Goal: Information Seeking & Learning: Learn about a topic

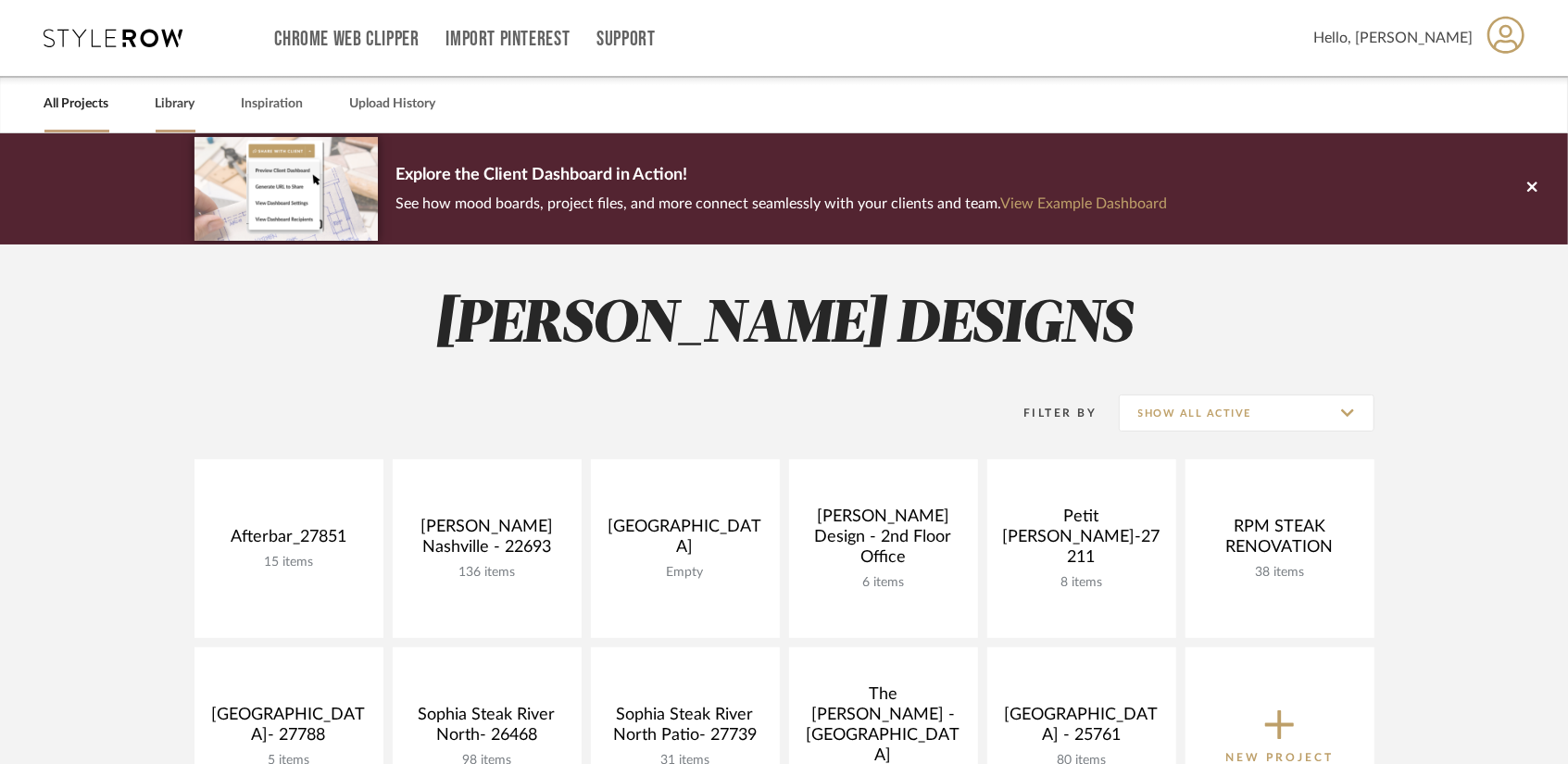
click at [182, 110] on link "Library" at bounding box center [175, 104] width 39 height 25
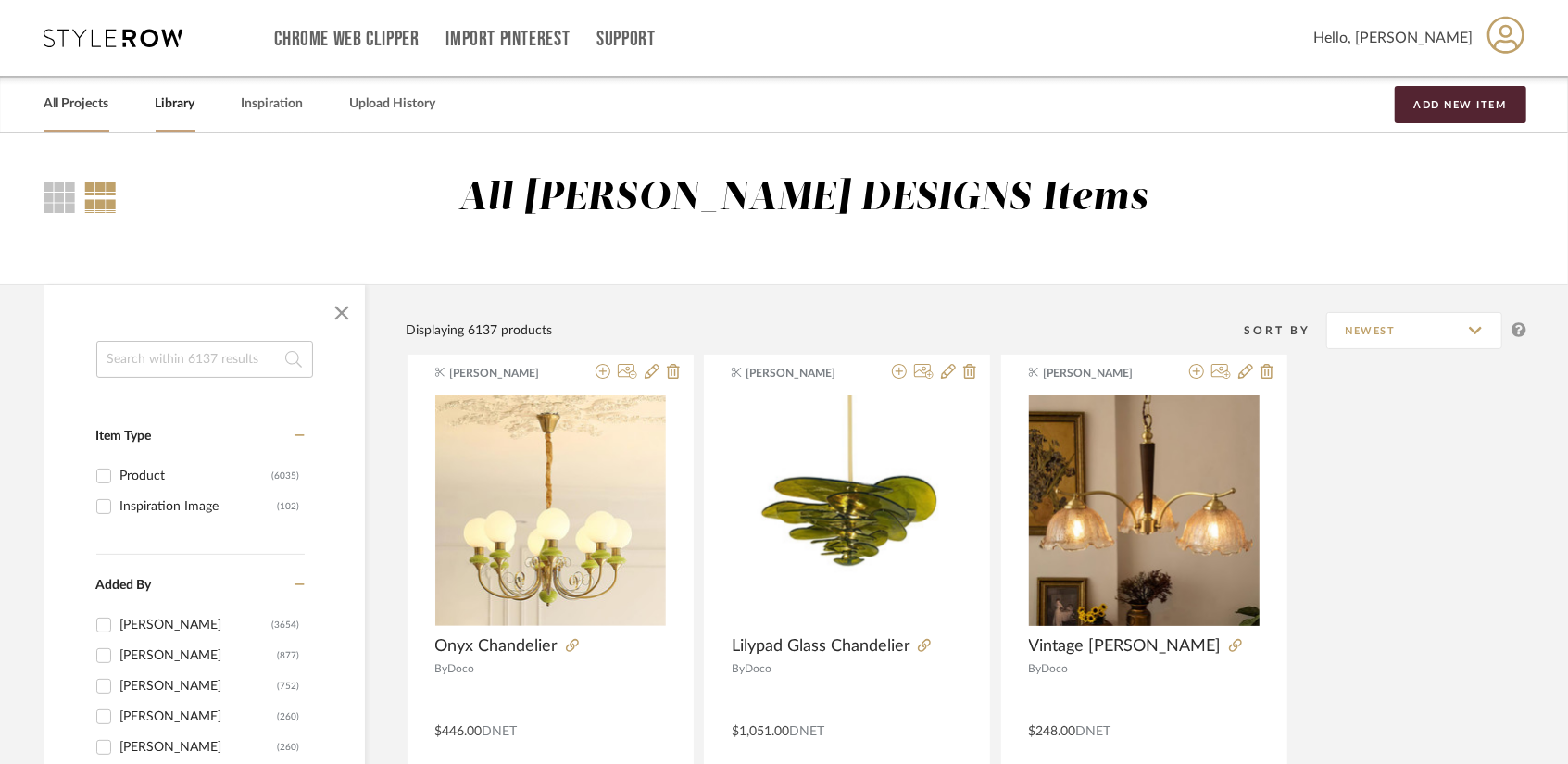
click at [83, 107] on link "All Projects" at bounding box center [76, 104] width 65 height 25
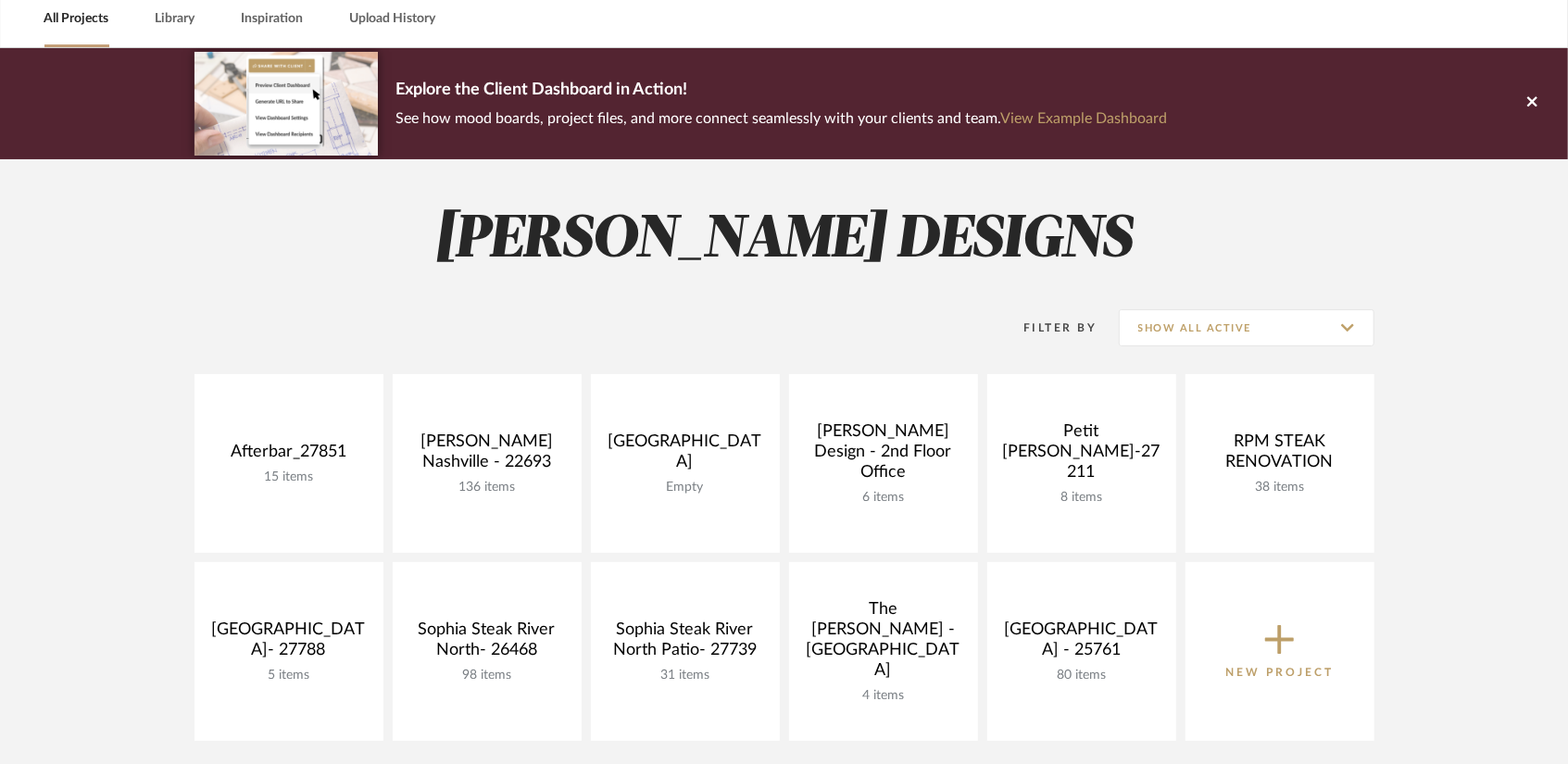
scroll to position [93, 0]
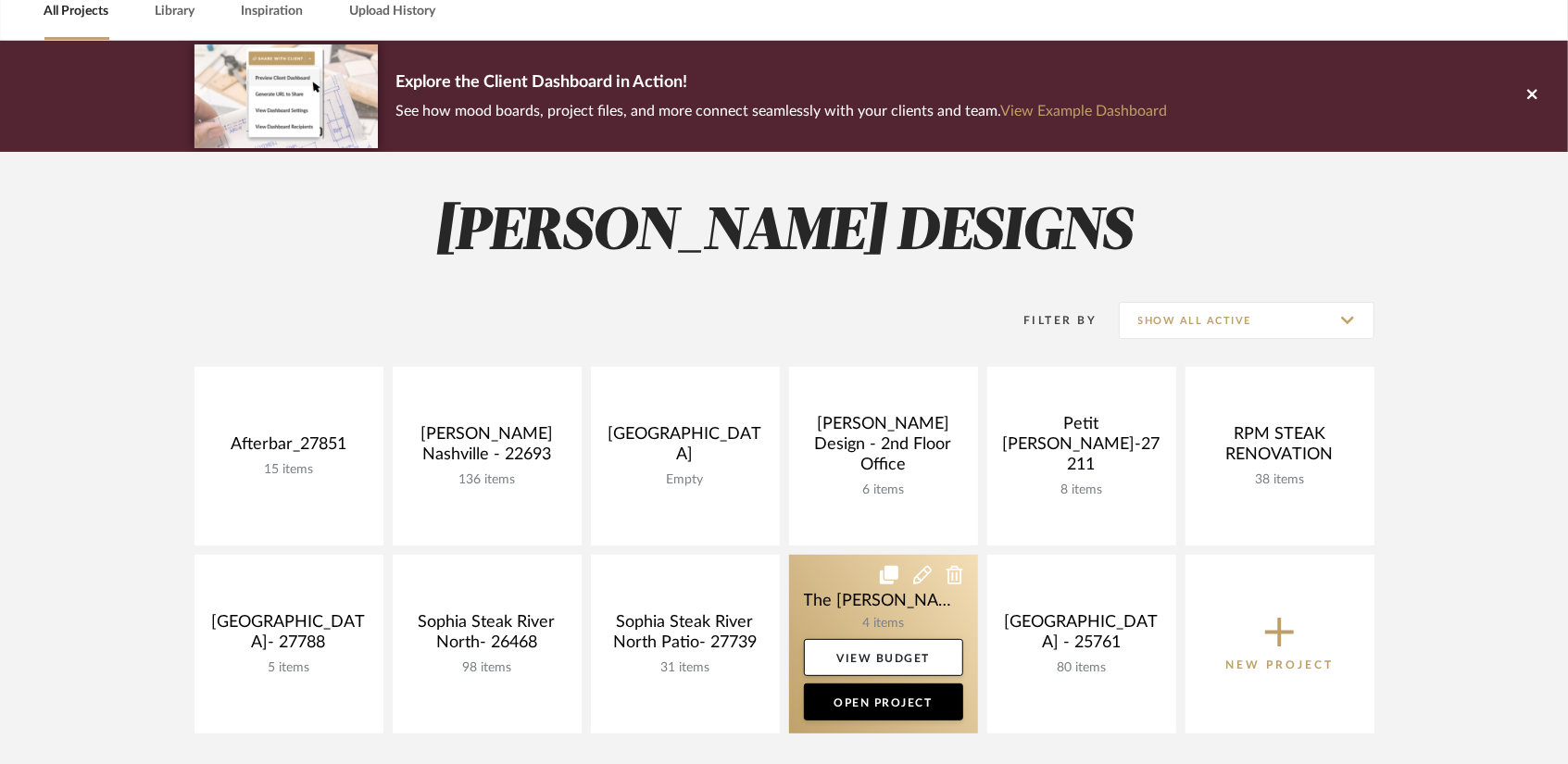
click at [865, 611] on link at bounding box center [884, 644] width 189 height 179
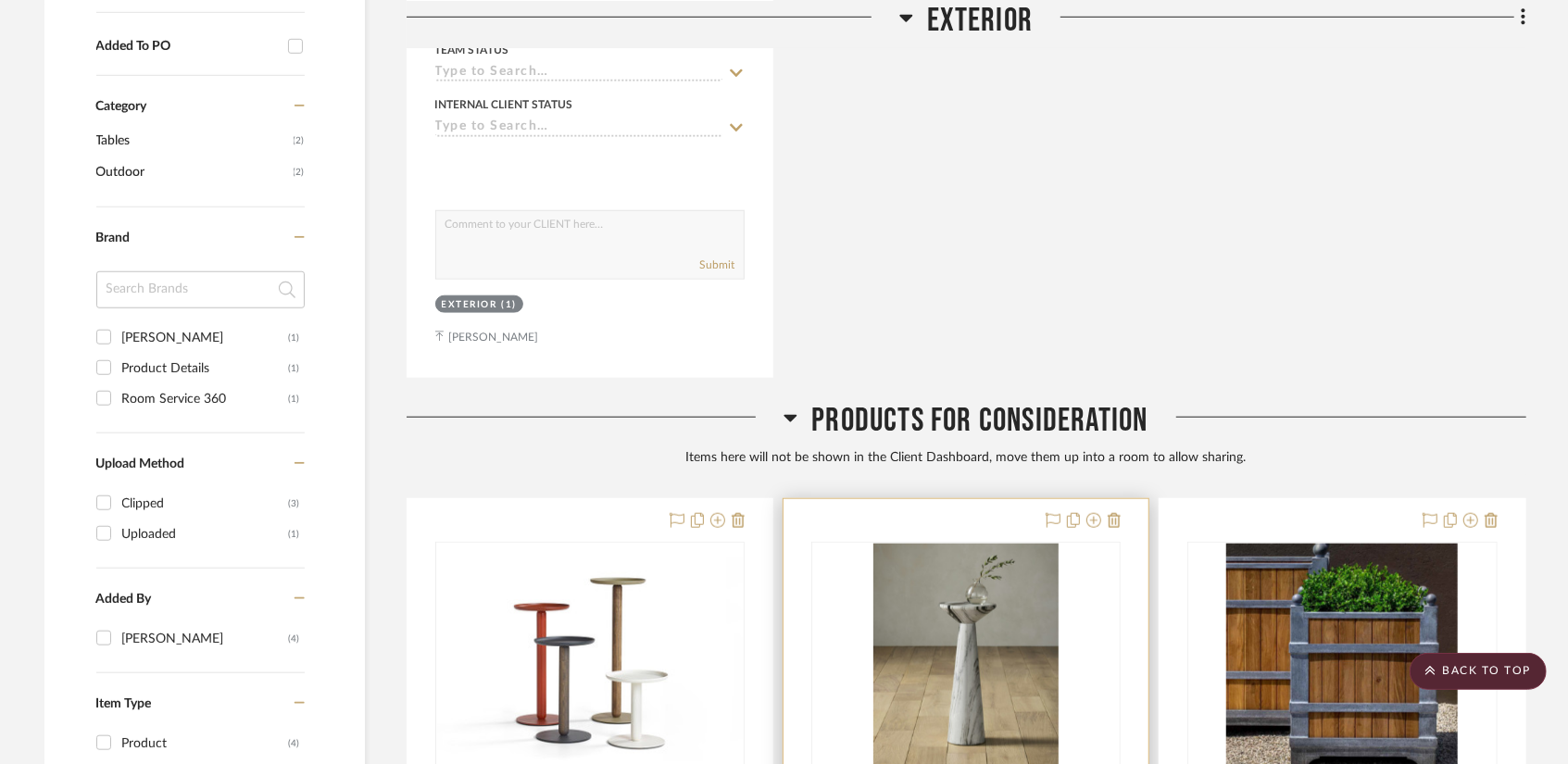
scroll to position [1509, 0]
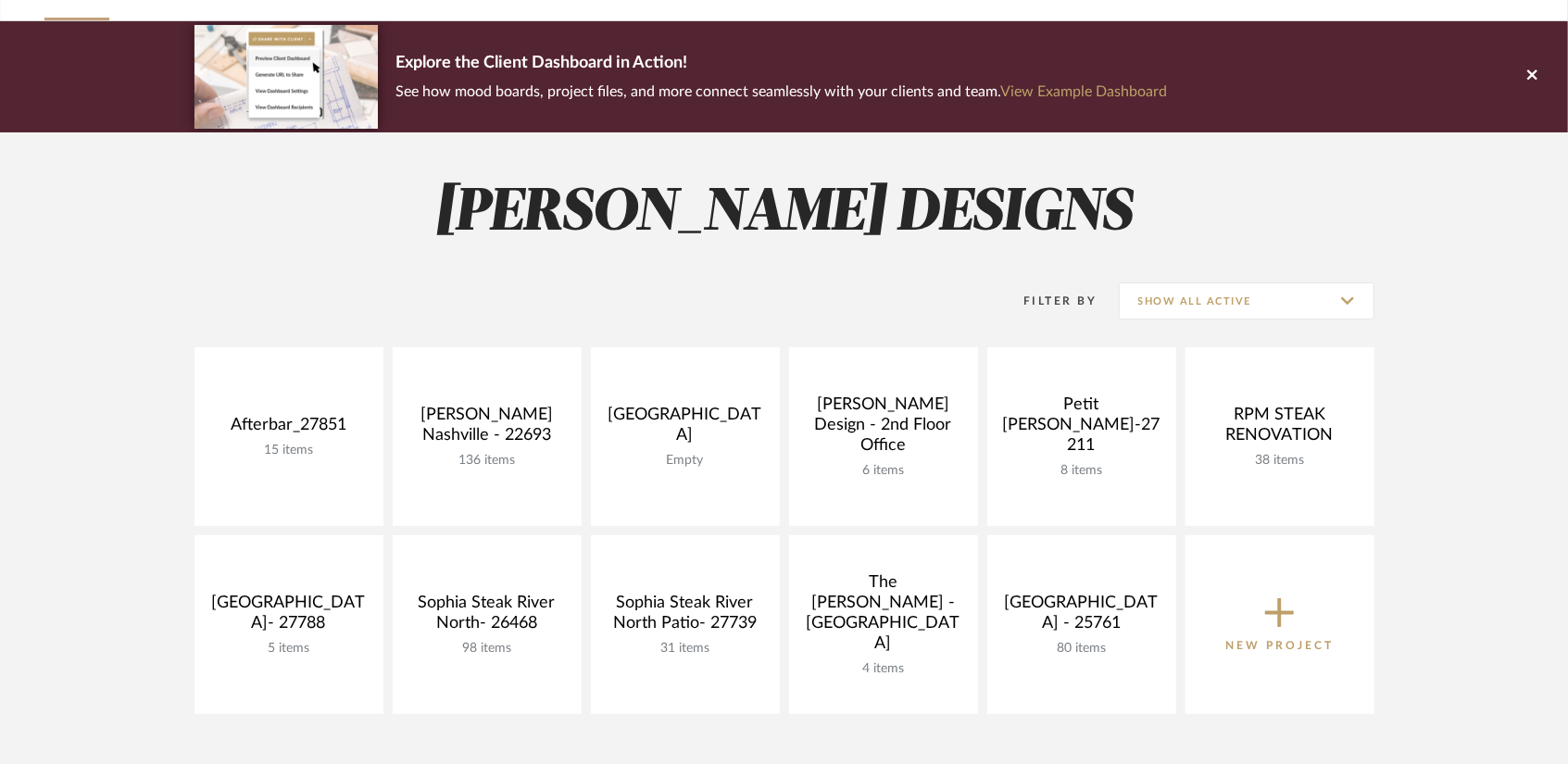
scroll to position [93, 0]
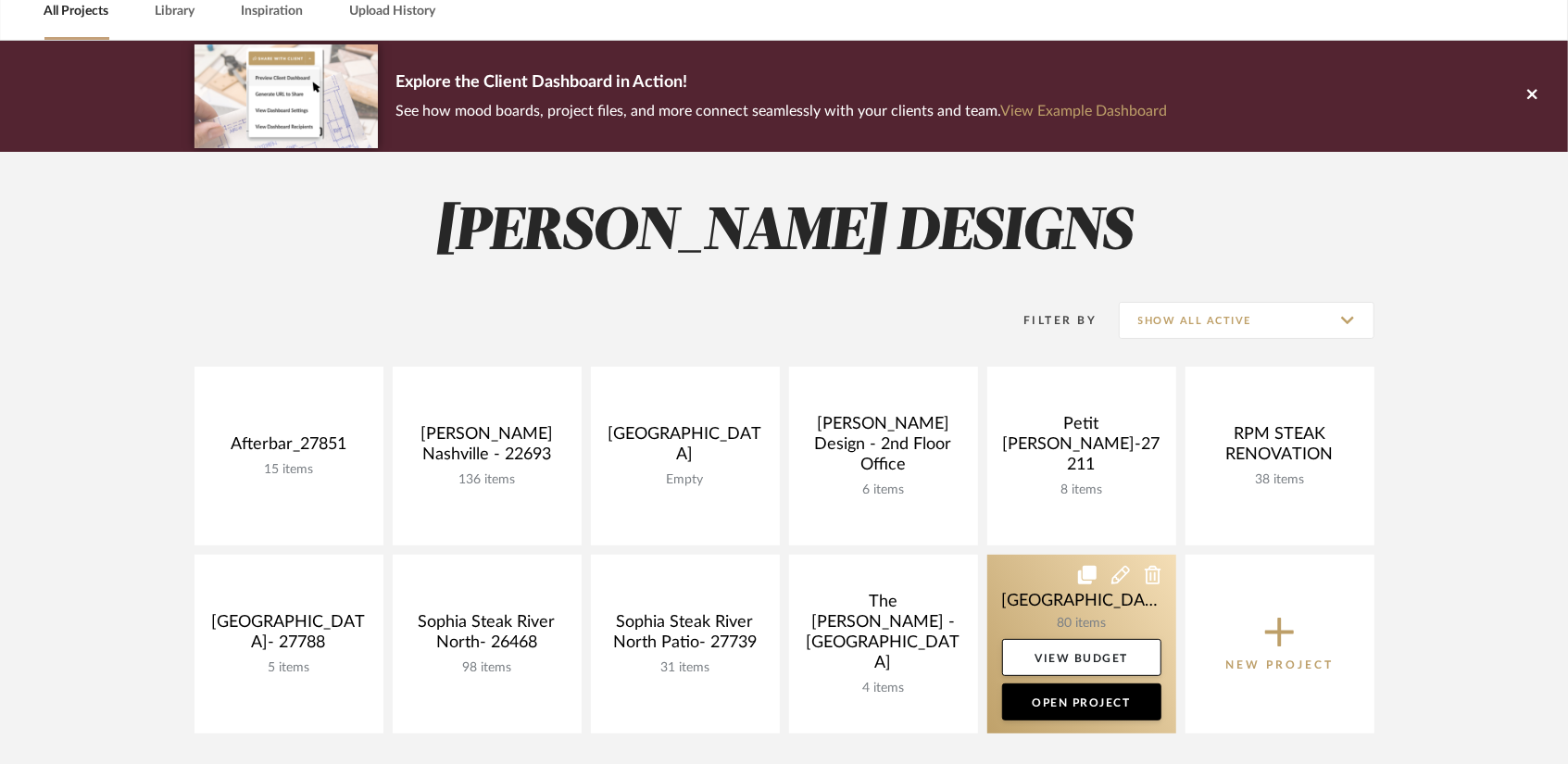
click at [1104, 612] on link at bounding box center [1082, 644] width 189 height 179
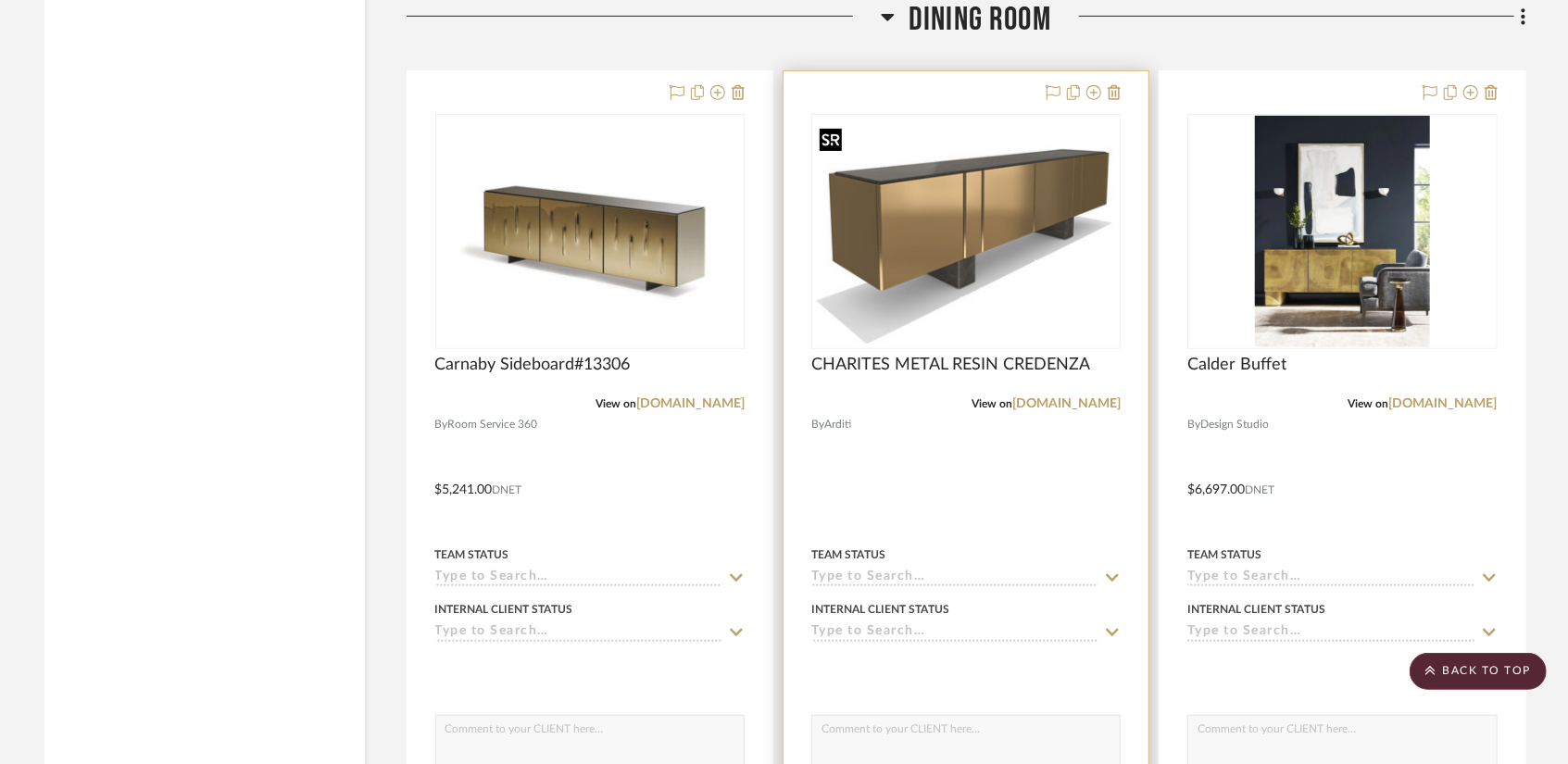
scroll to position [5257, 0]
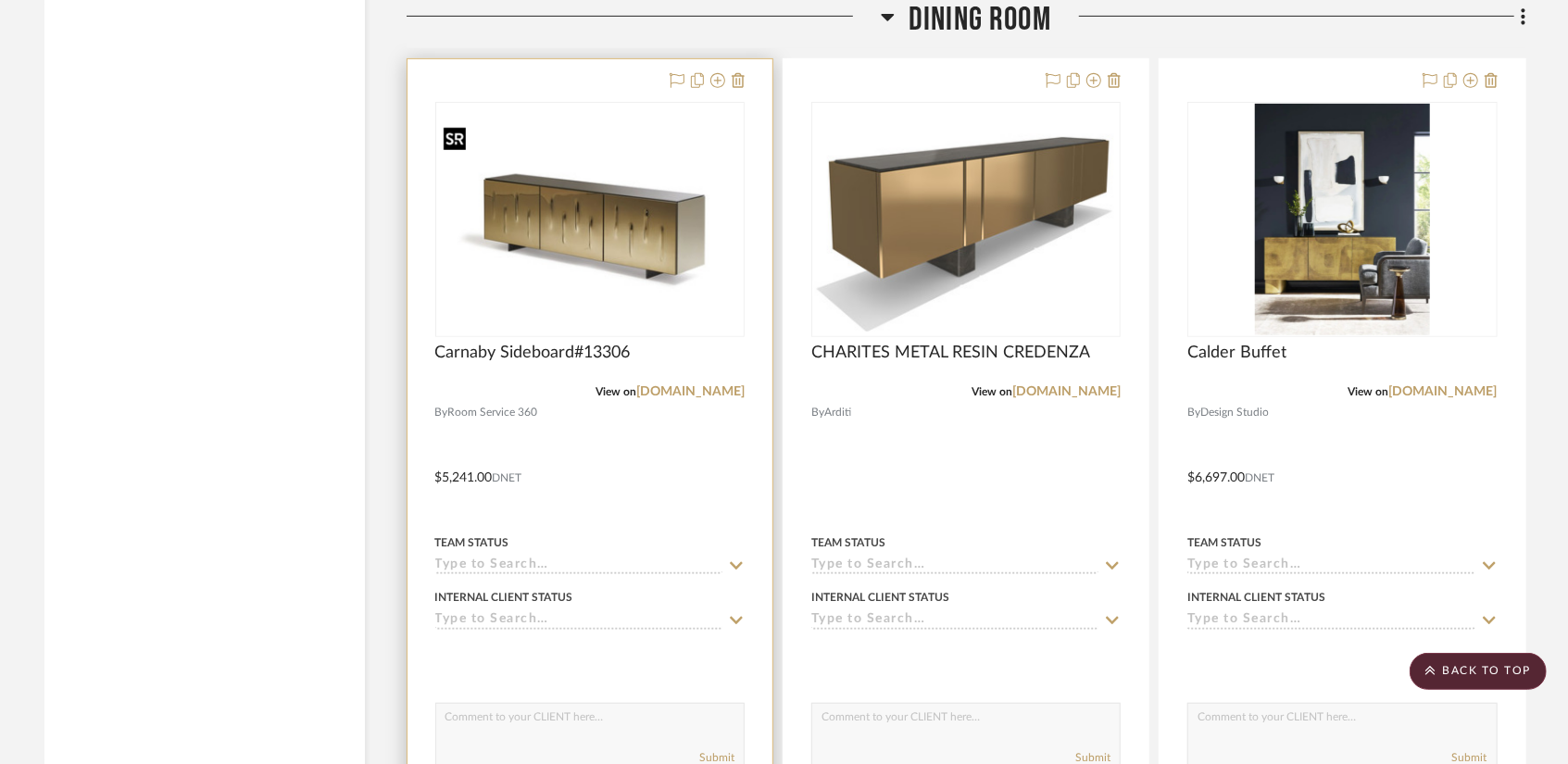
click at [662, 239] on img "0" at bounding box center [590, 218] width 306 height 203
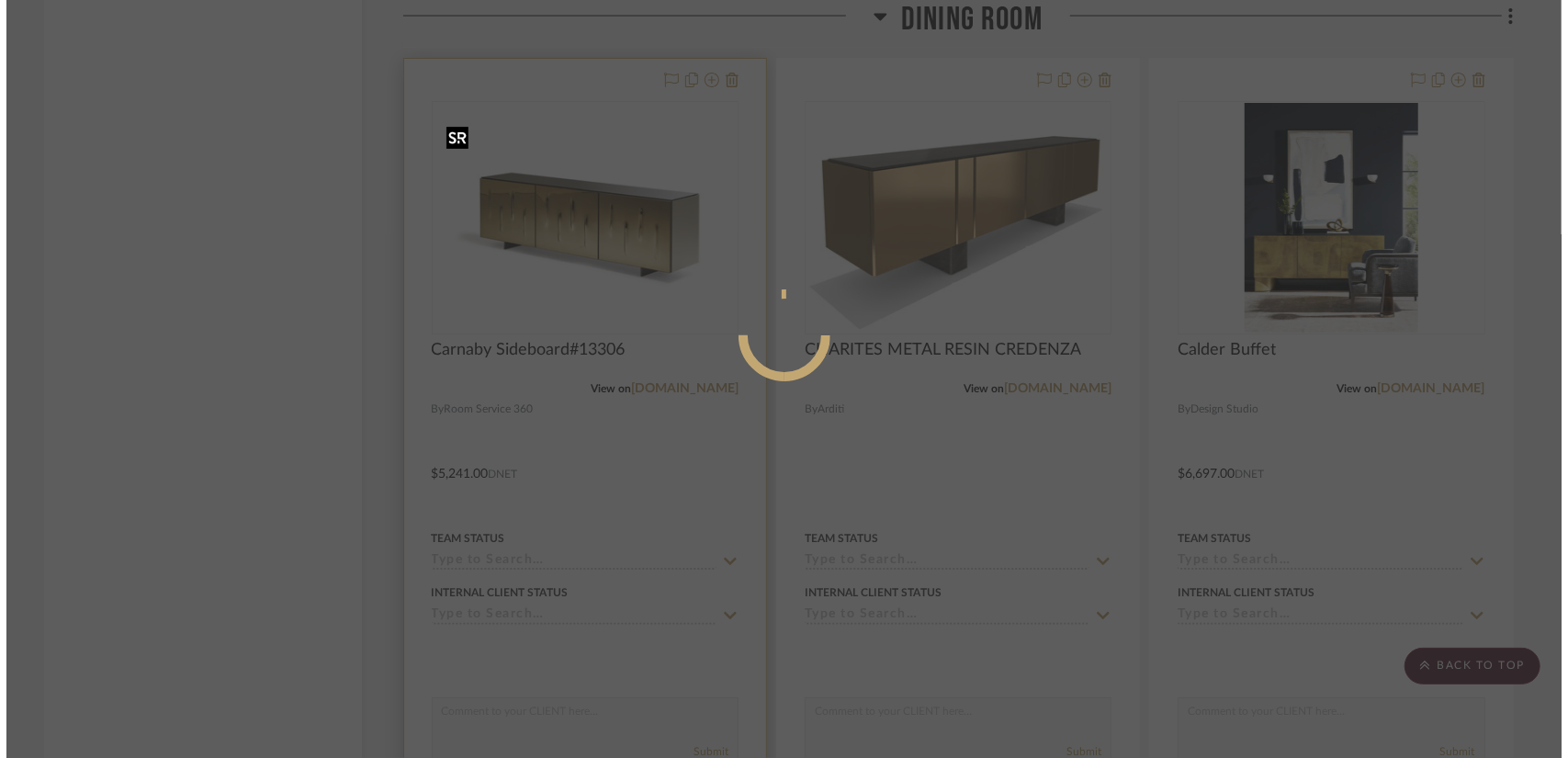
scroll to position [0, 0]
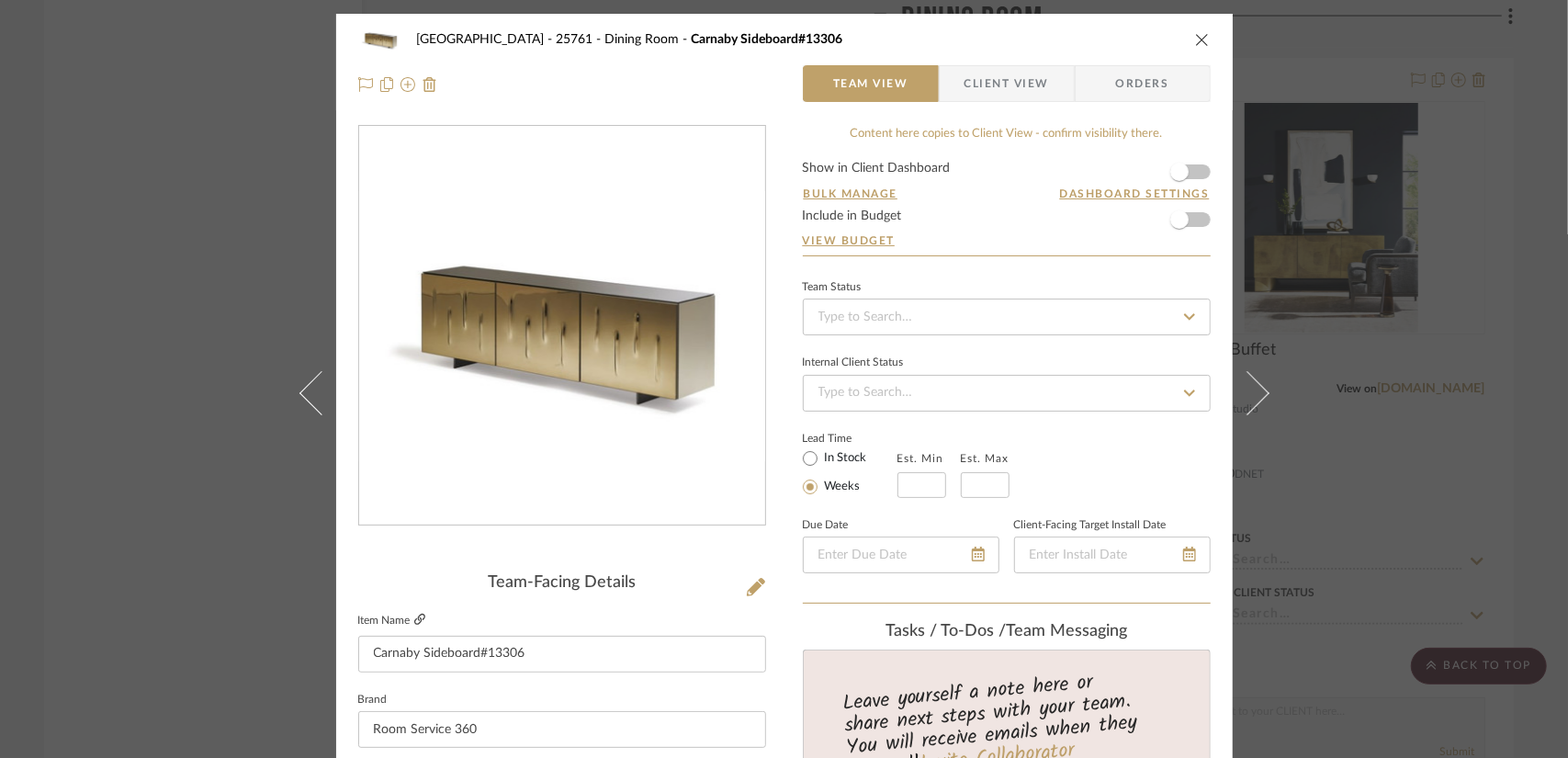
click at [415, 618] on icon at bounding box center [420, 619] width 11 height 11
drag, startPoint x: 112, startPoint y: 102, endPoint x: 62, endPoint y: 1, distance: 112.7
click at [110, 90] on div "Willow Residence - 25761 Dining Room Carnaby Sideboard#13306 Team View Client V…" at bounding box center [784, 379] width 1568 height 758
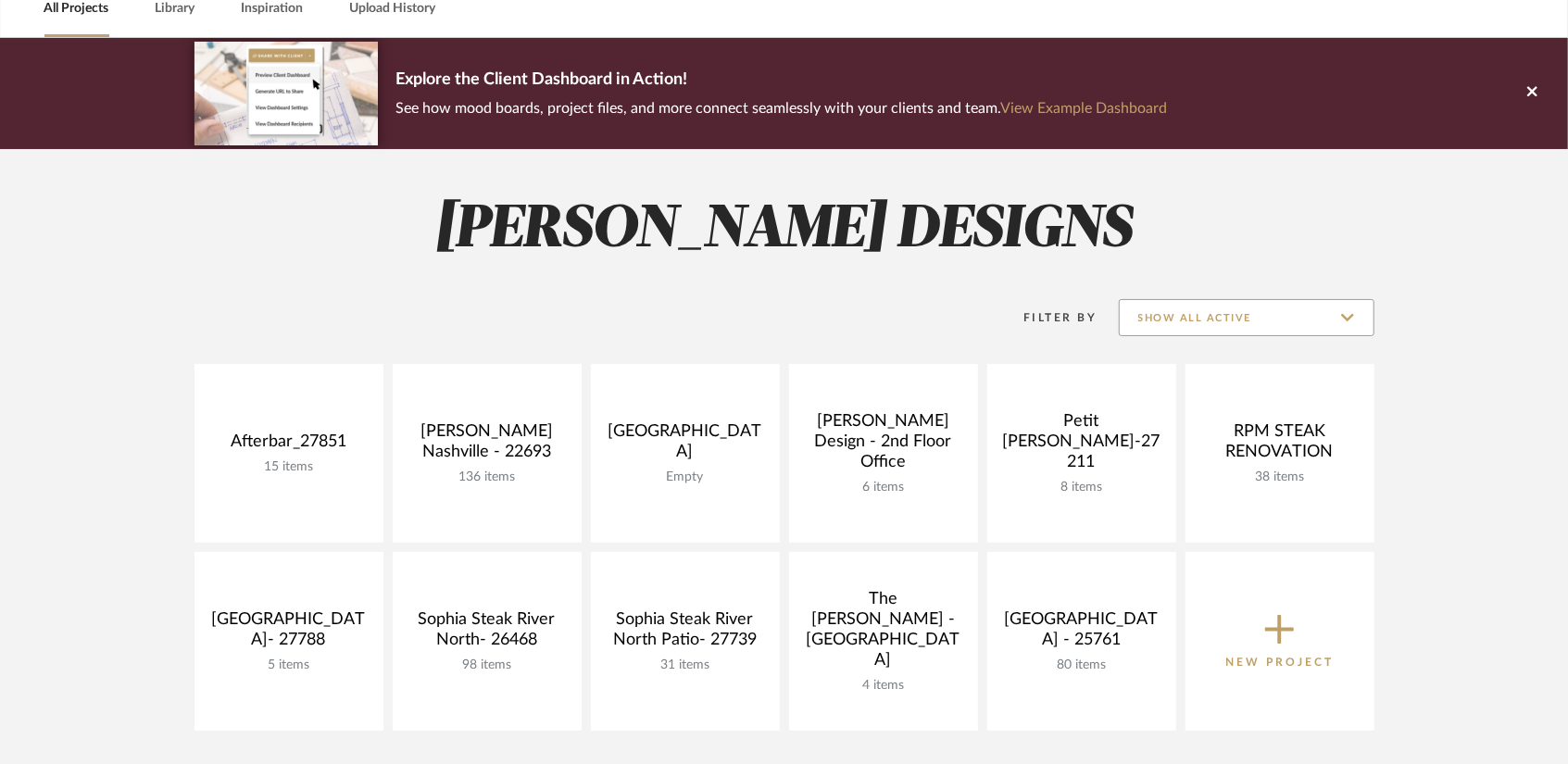
scroll to position [93, 0]
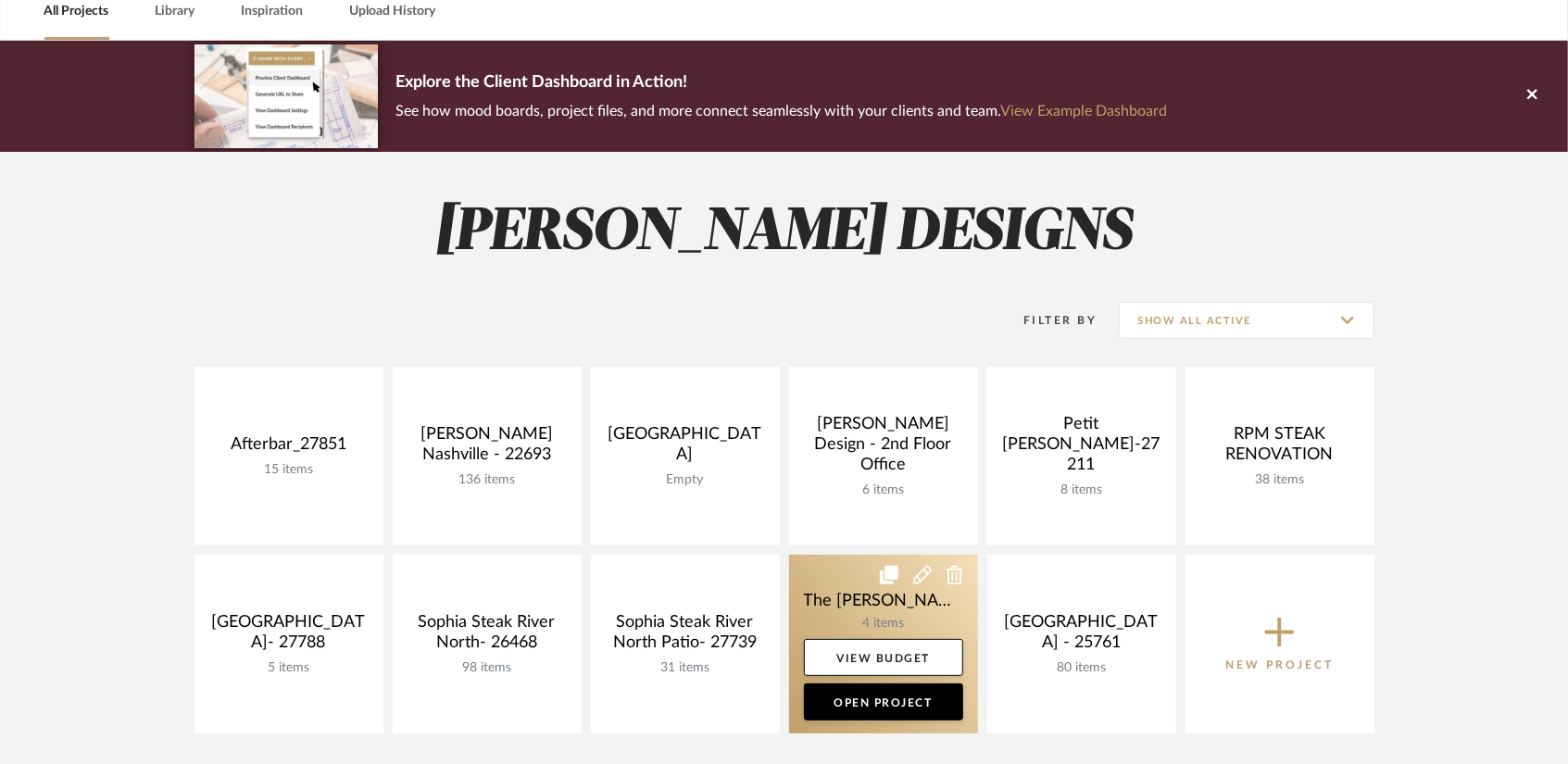
click at [886, 624] on link at bounding box center [884, 644] width 189 height 179
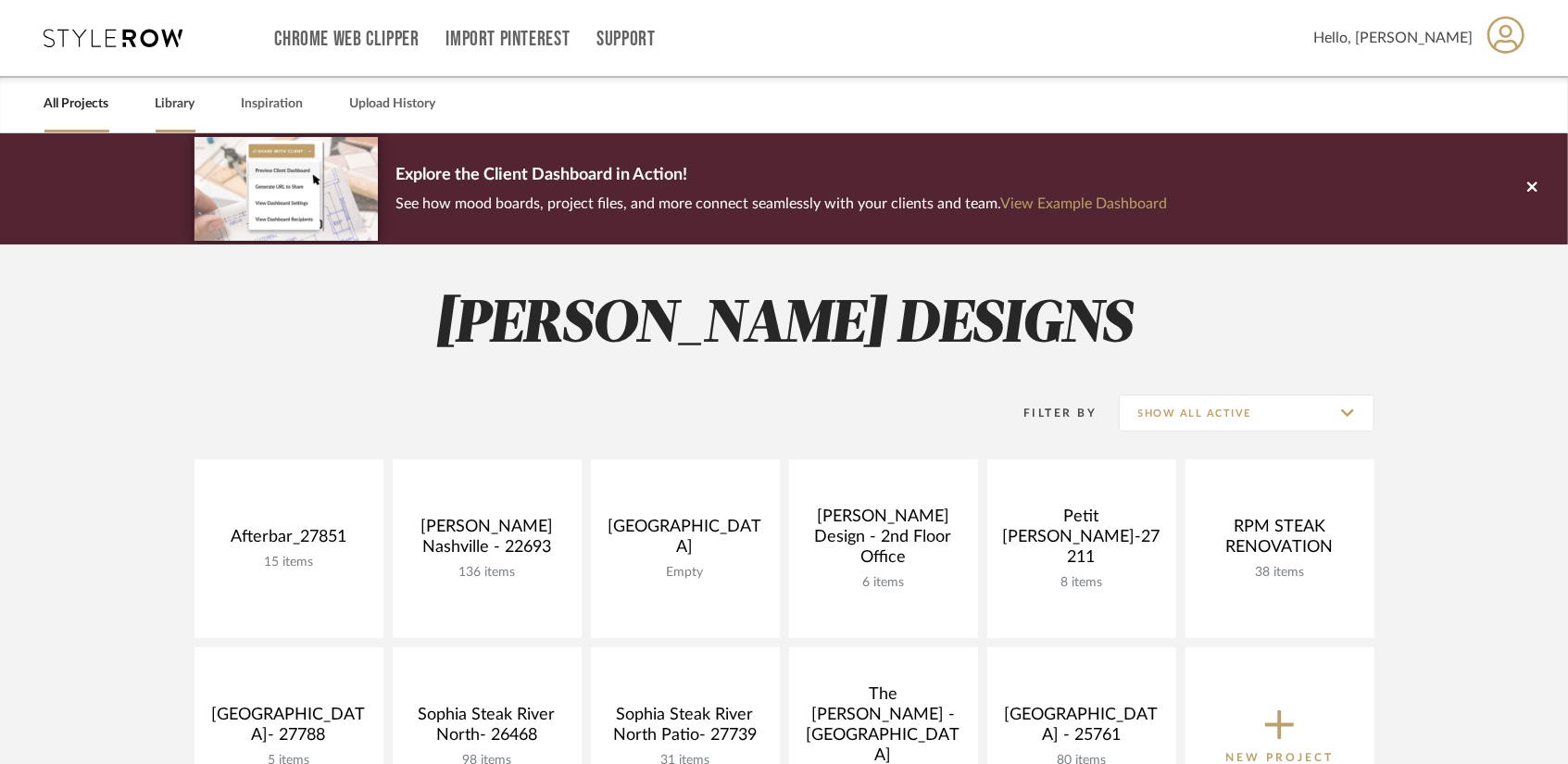
click at [180, 105] on link "Library" at bounding box center [175, 104] width 39 height 25
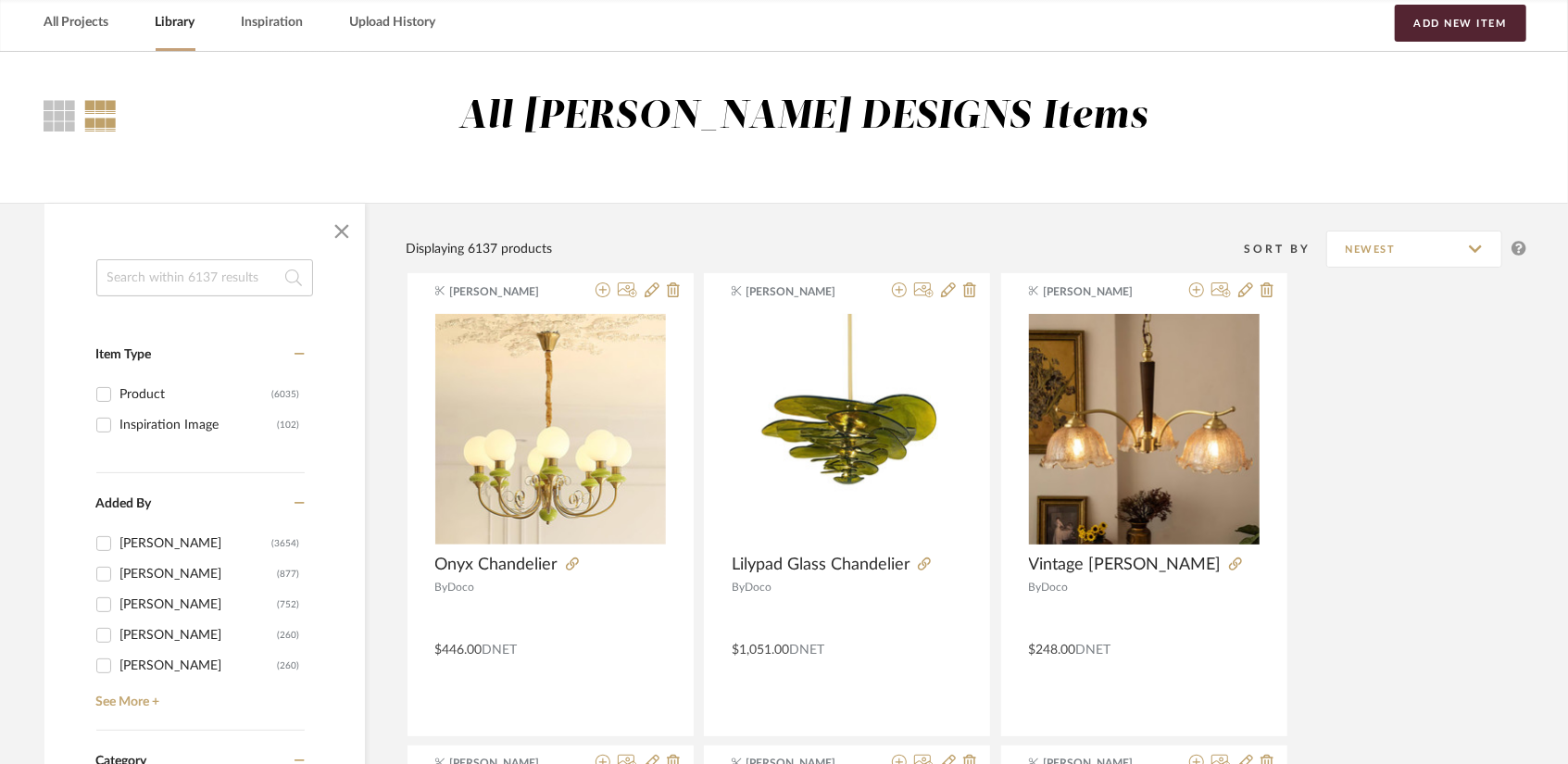
scroll to position [93, 0]
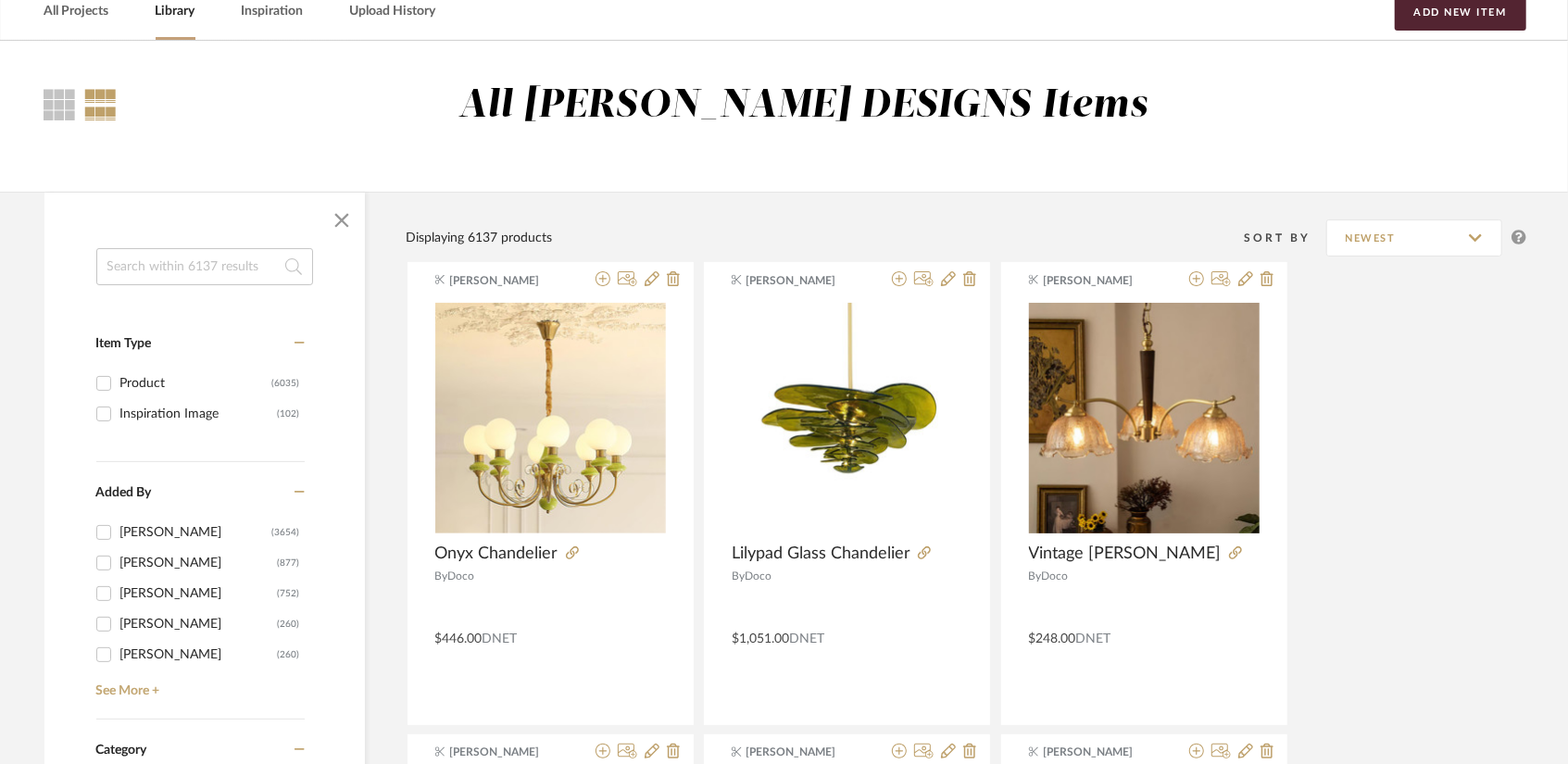
click at [186, 532] on div "[PERSON_NAME]" at bounding box center [196, 532] width 152 height 30
click at [118, 532] on input "[PERSON_NAME] (3654)" at bounding box center [104, 532] width 30 height 30
checkbox input "true"
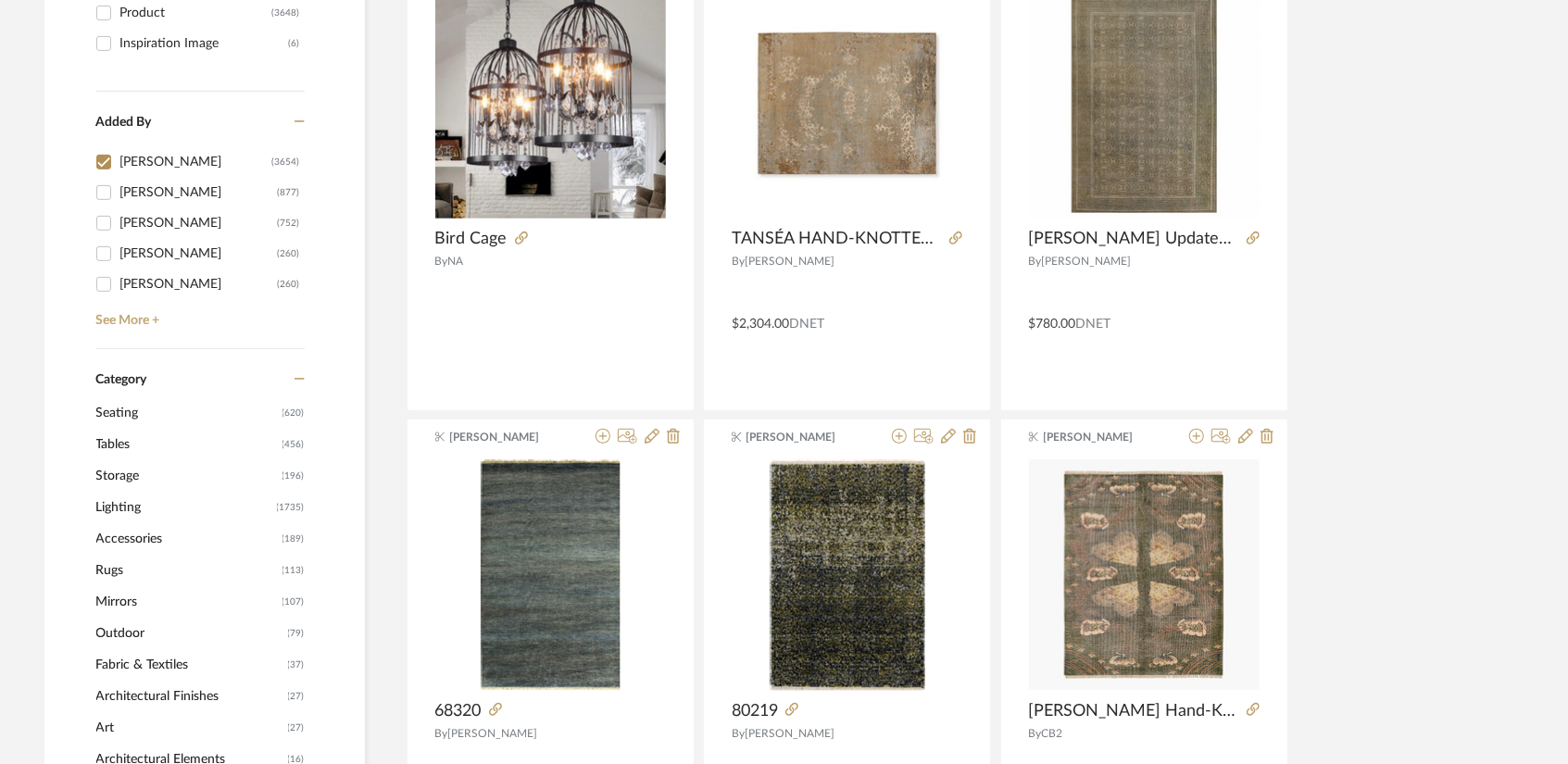
scroll to position [649, 0]
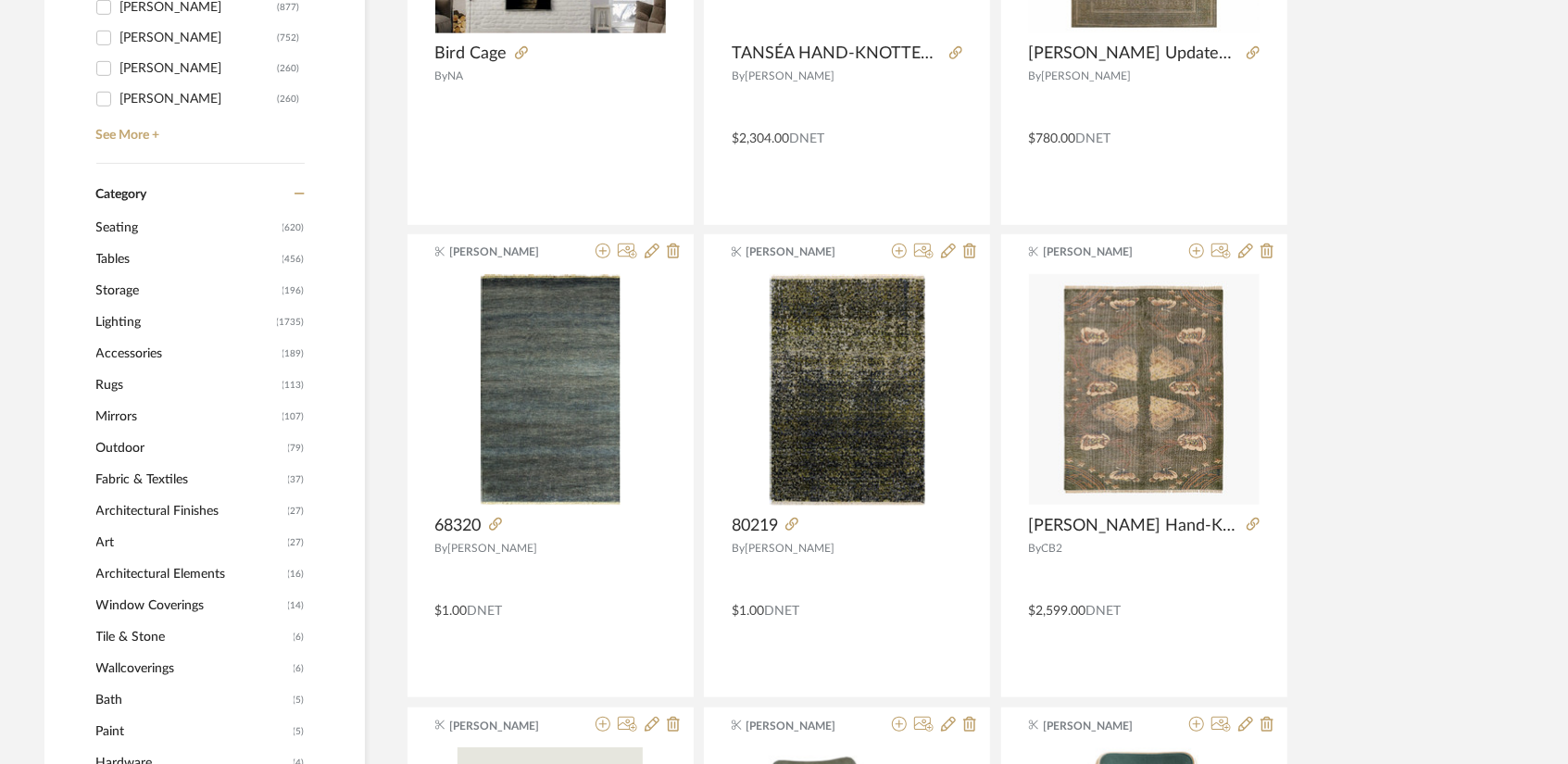
click at [125, 265] on span "Tables" at bounding box center [187, 260] width 182 height 32
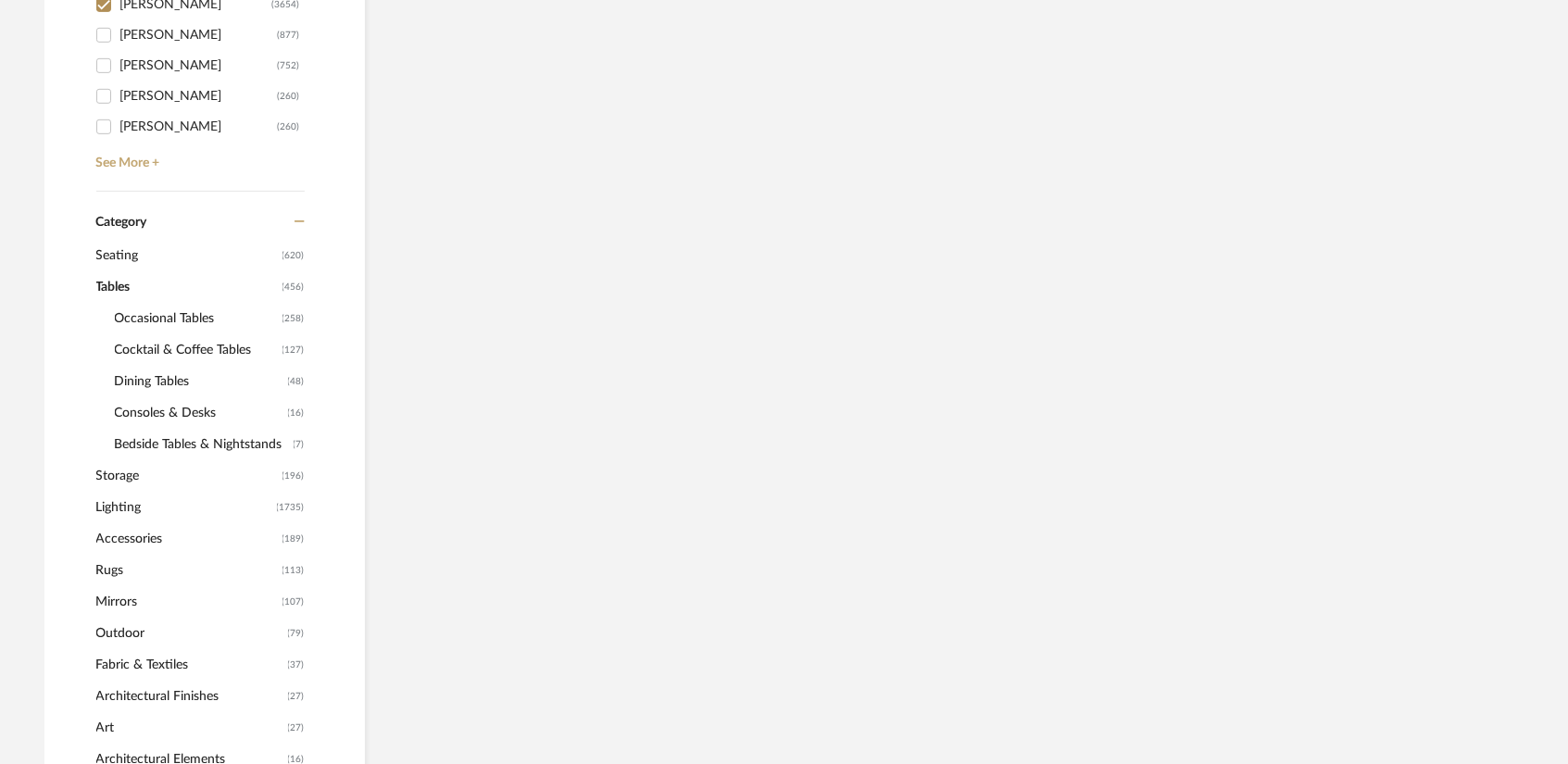
scroll to position [676, 0]
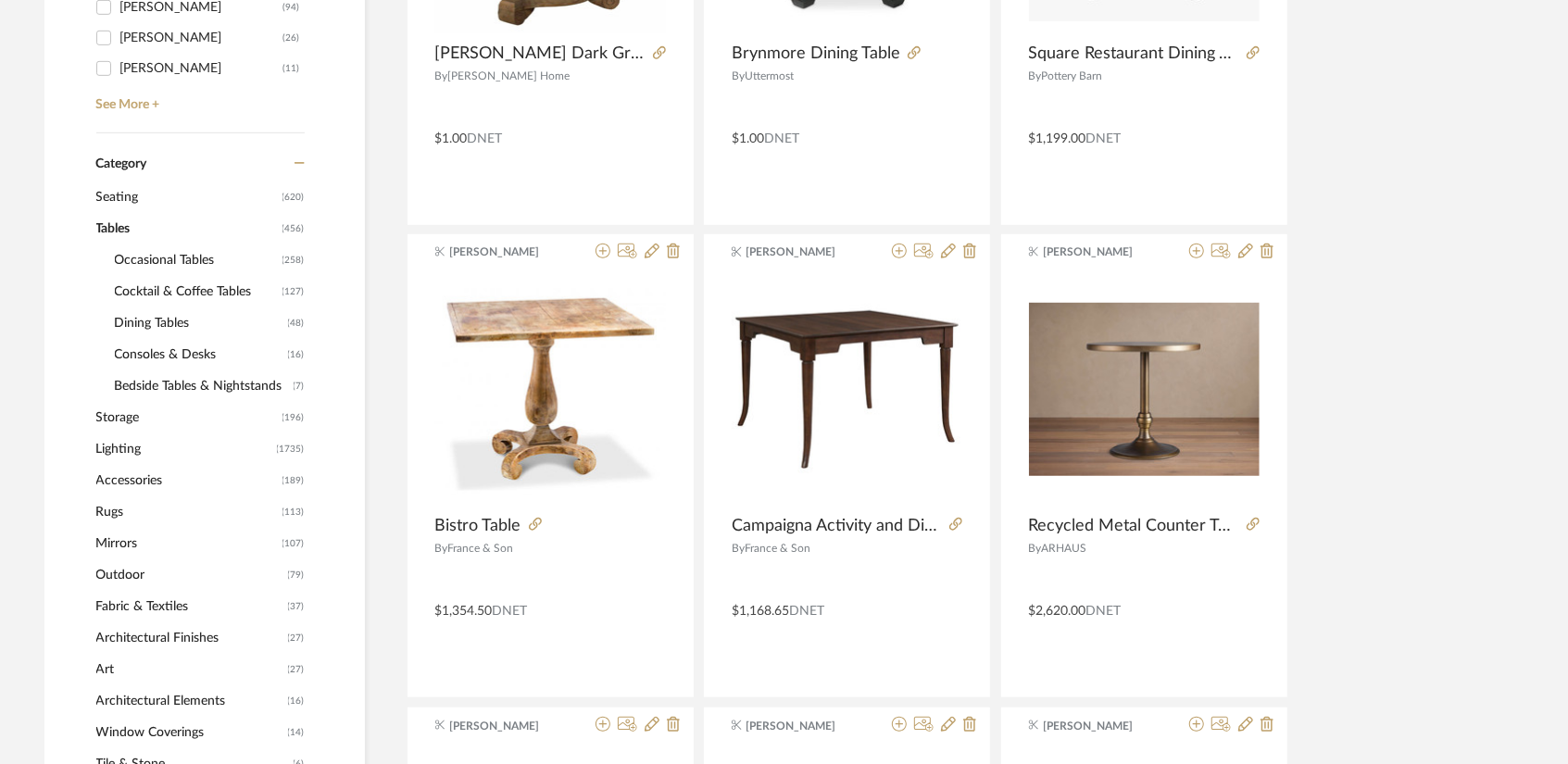
click at [113, 418] on span "Storage" at bounding box center [187, 418] width 182 height 32
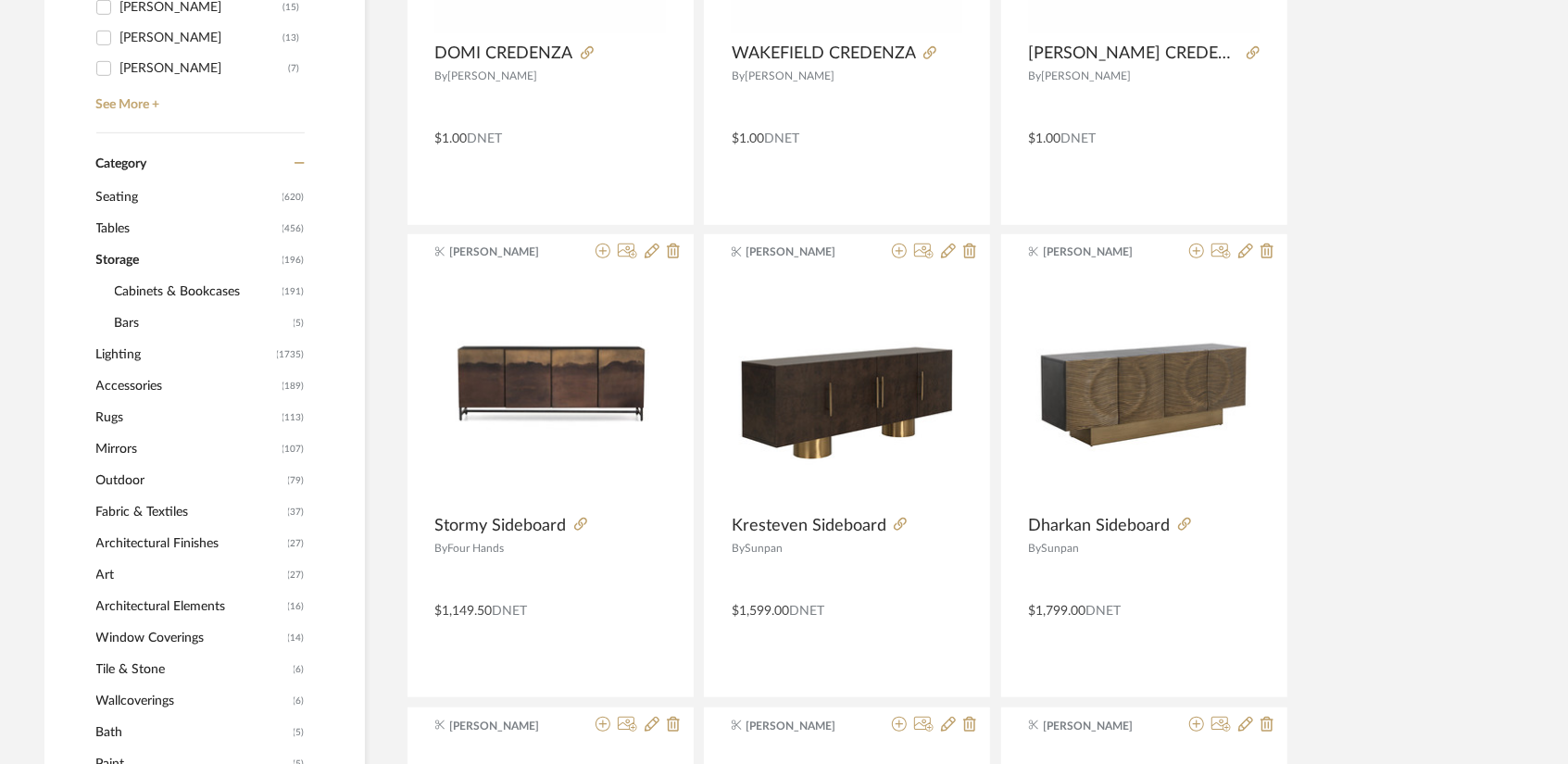
click at [165, 292] on span "Cabinets & Bookcases" at bounding box center [197, 292] width 163 height 32
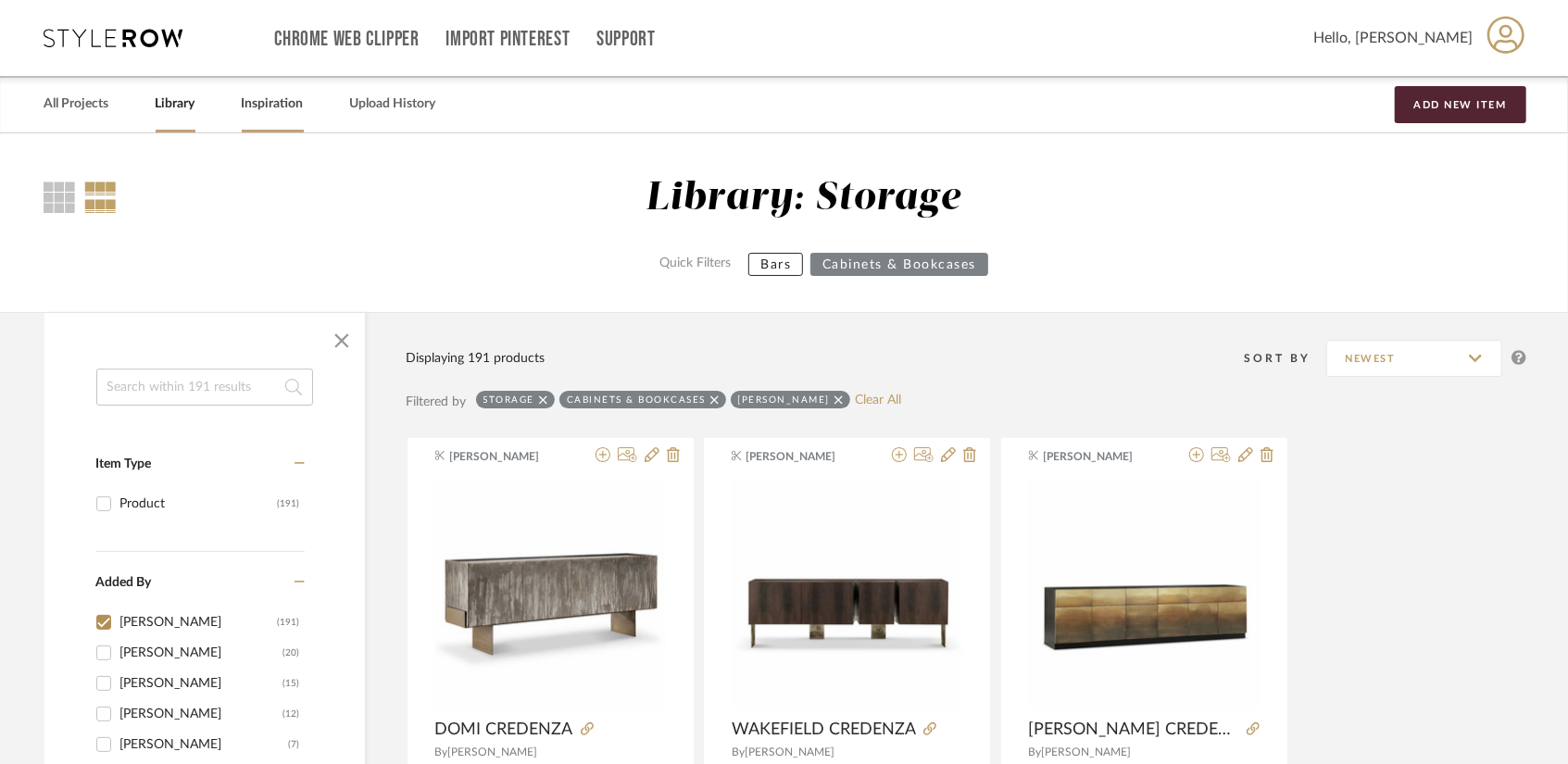
click at [261, 102] on link "Inspiration" at bounding box center [273, 104] width 62 height 25
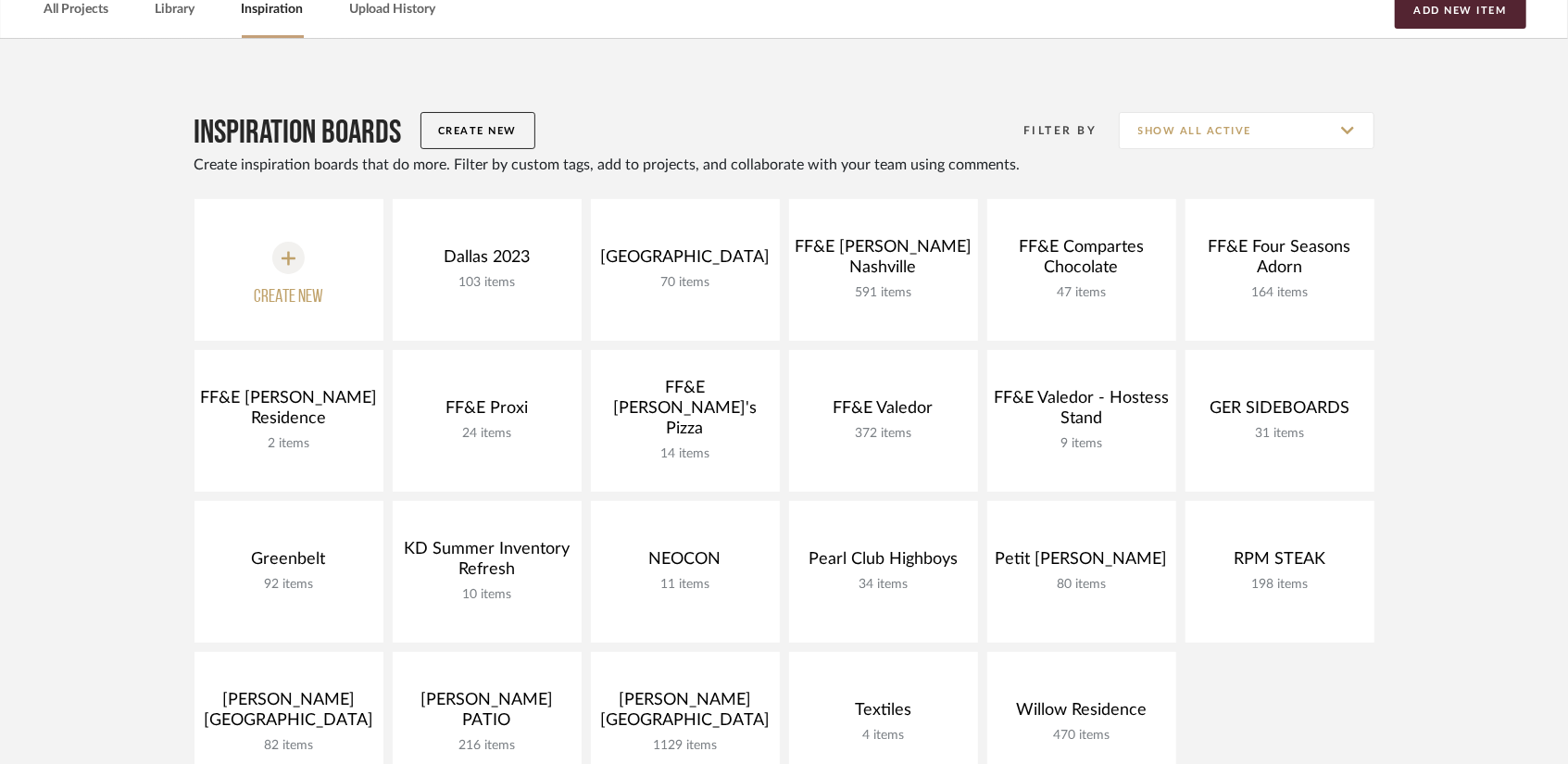
scroll to position [93, 0]
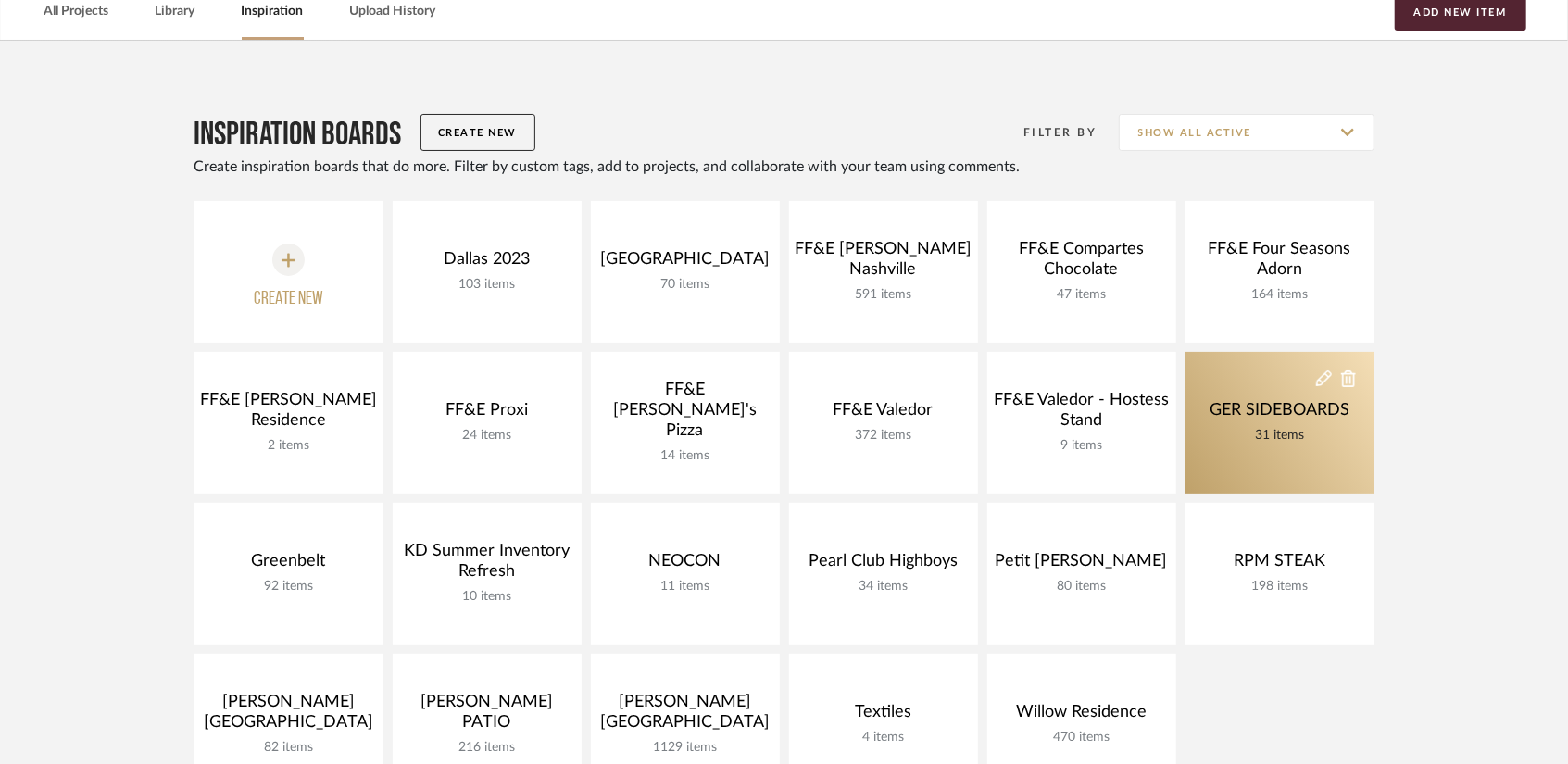
click at [1269, 463] on link "GER SIDEBOARDS 31 items" at bounding box center [1280, 422] width 189 height 142
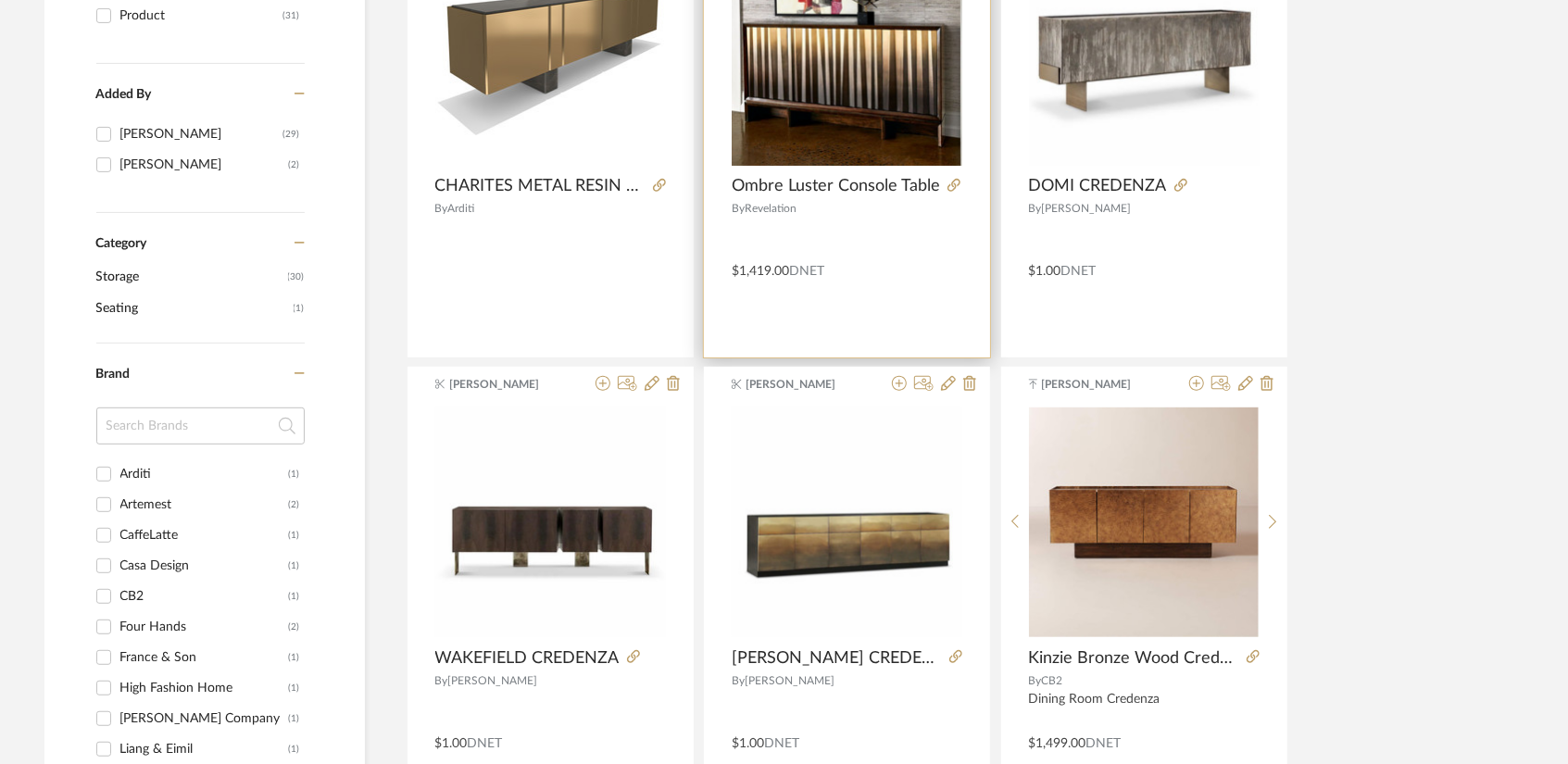
scroll to position [93, 0]
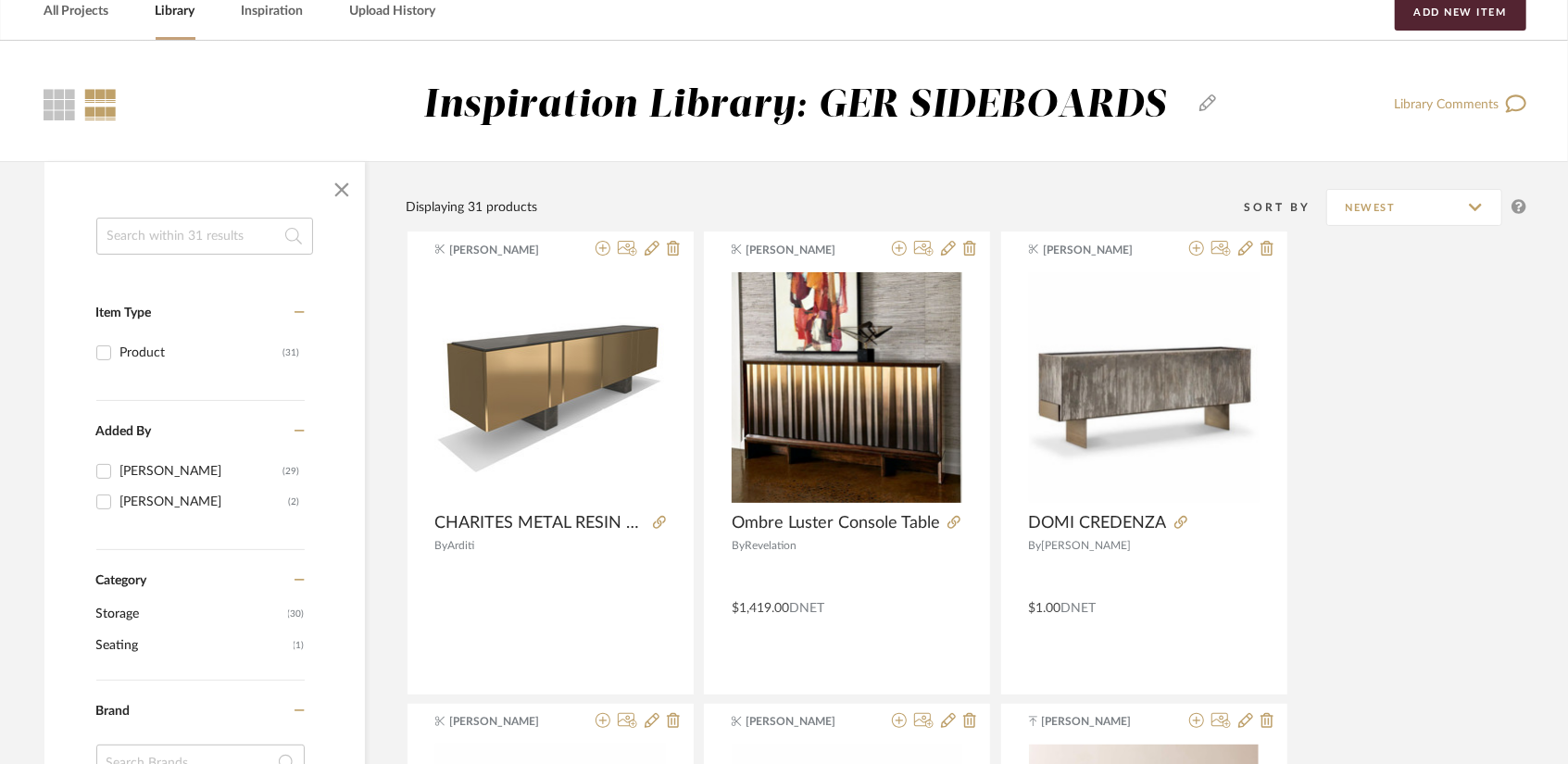
click at [127, 502] on div "[PERSON_NAME]" at bounding box center [204, 502] width 169 height 30
click at [118, 502] on input "[PERSON_NAME] (2)" at bounding box center [104, 502] width 30 height 30
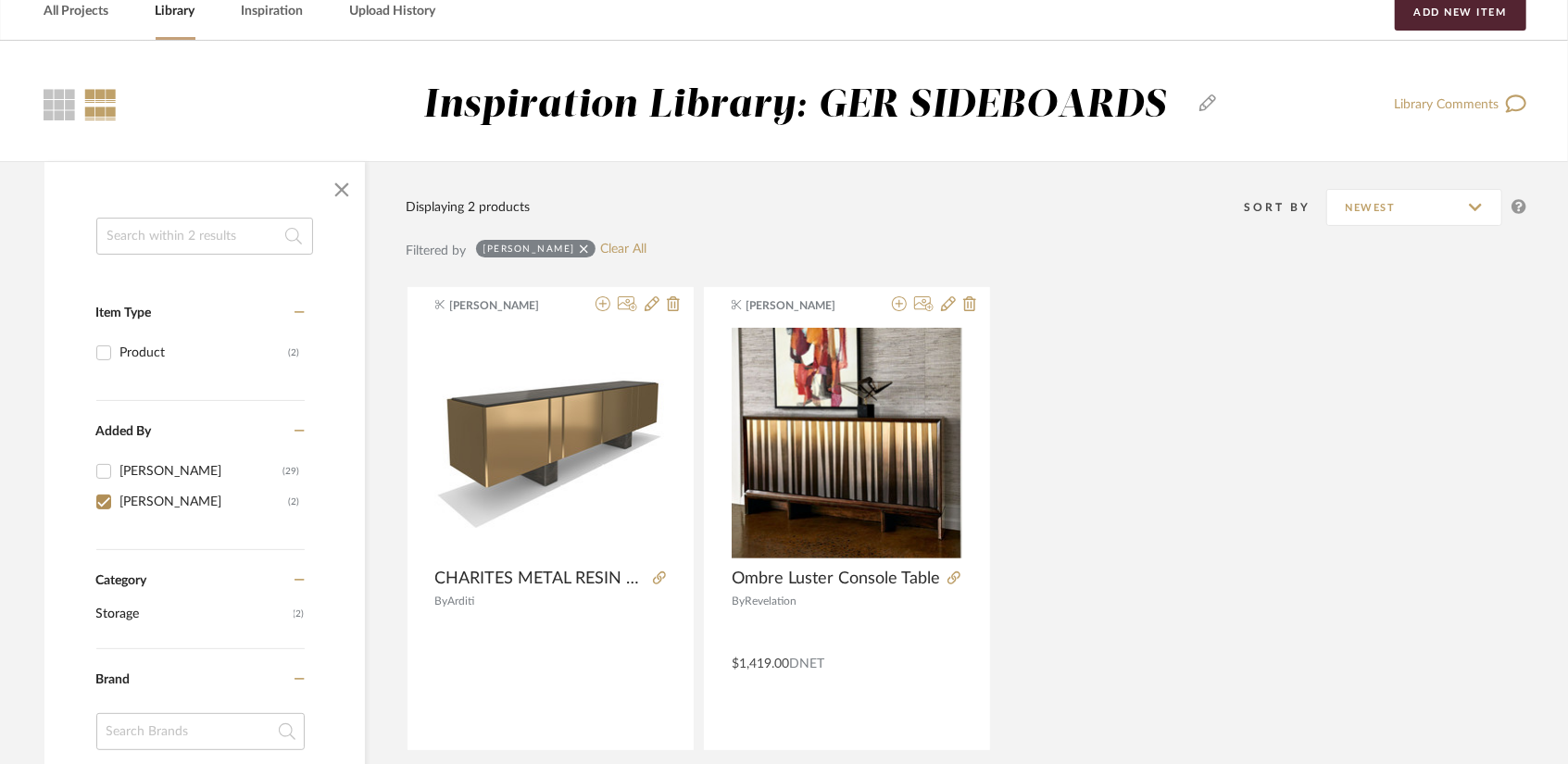
click at [127, 496] on div "[PERSON_NAME]" at bounding box center [204, 502] width 169 height 30
click at [118, 496] on input "[PERSON_NAME] (2)" at bounding box center [104, 502] width 30 height 30
checkbox input "false"
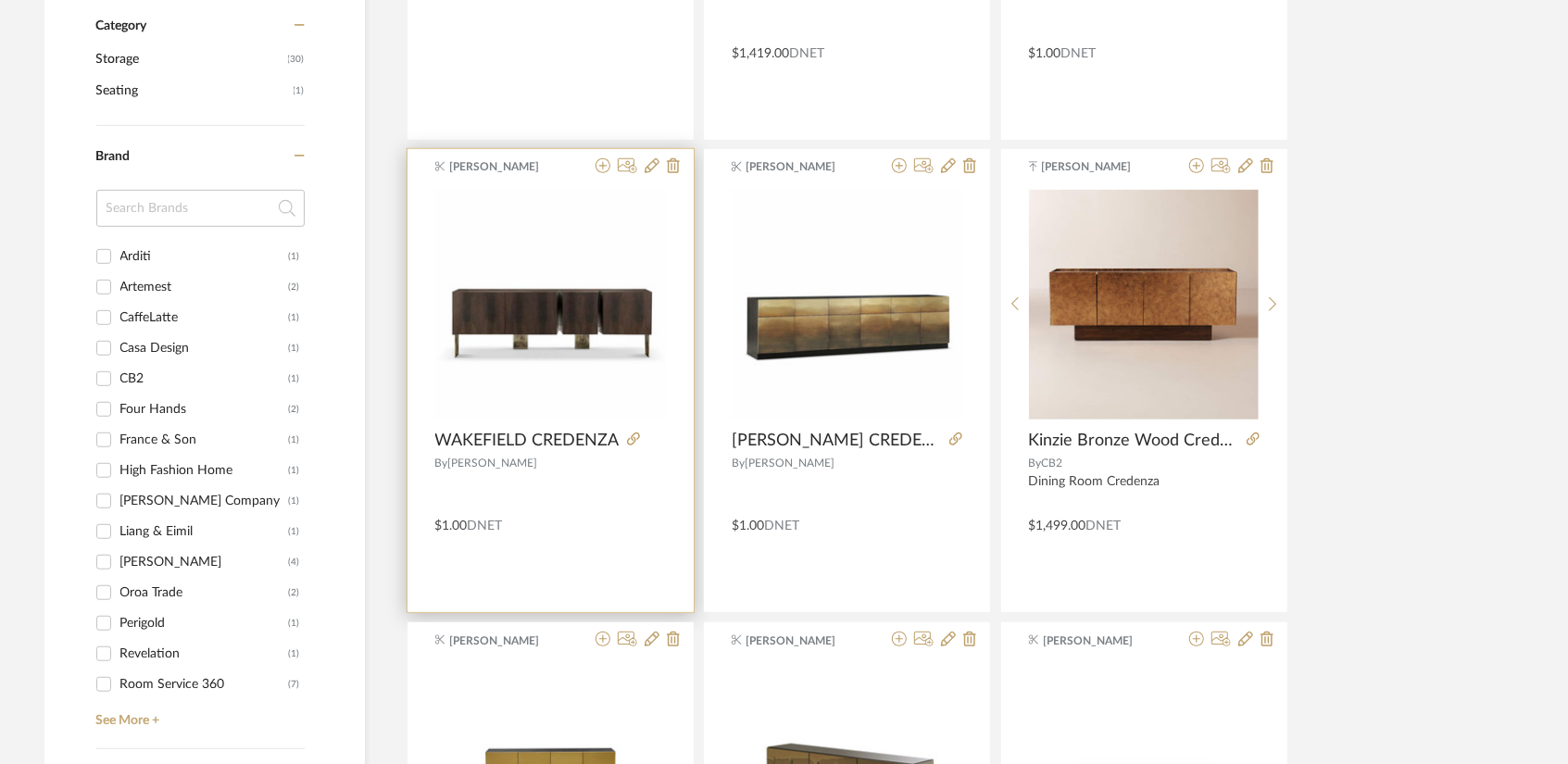
scroll to position [649, 0]
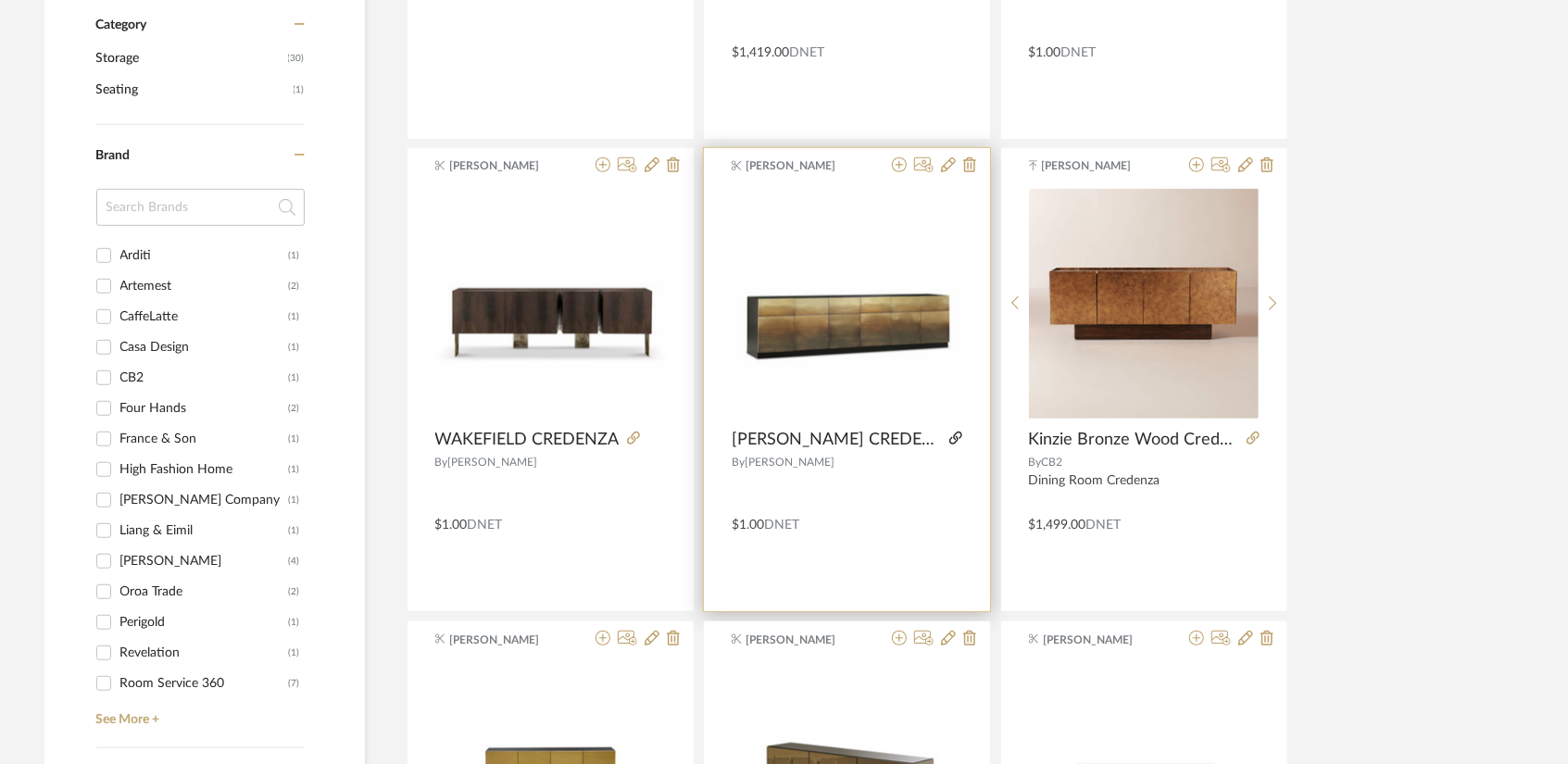
click at [949, 434] on icon at bounding box center [956, 438] width 13 height 13
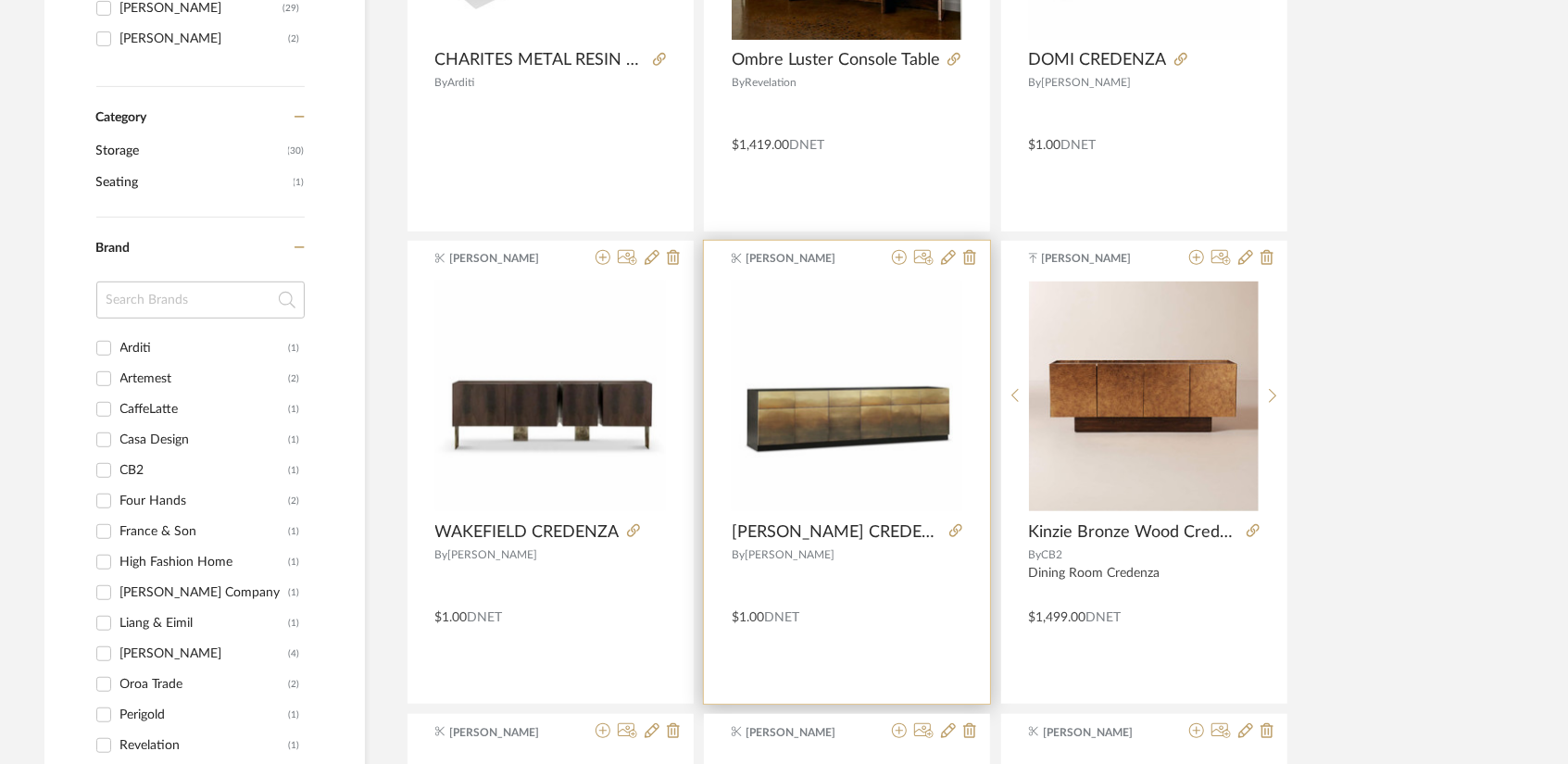
scroll to position [277, 0]
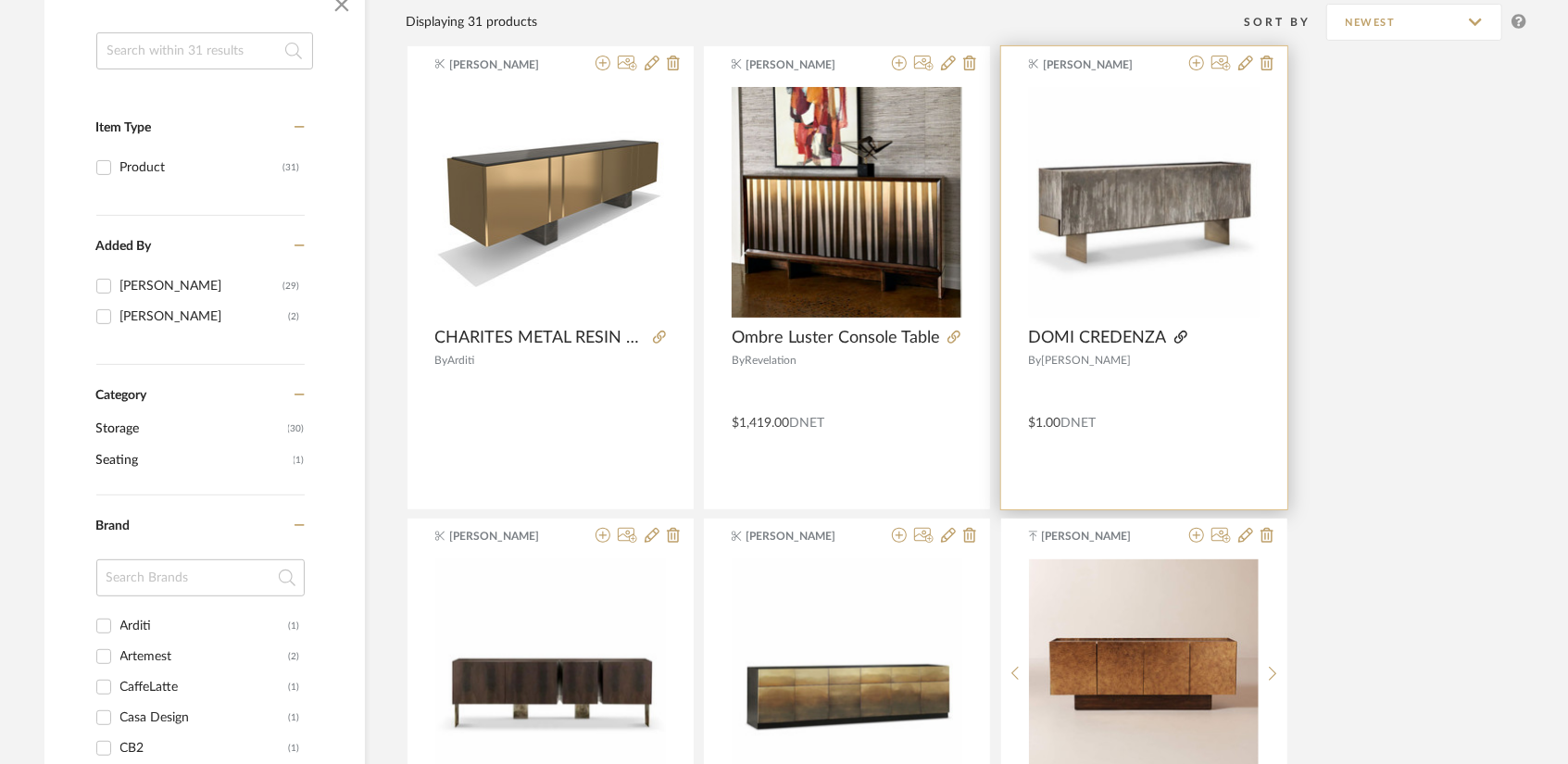
click at [1178, 338] on icon at bounding box center [1181, 337] width 13 height 13
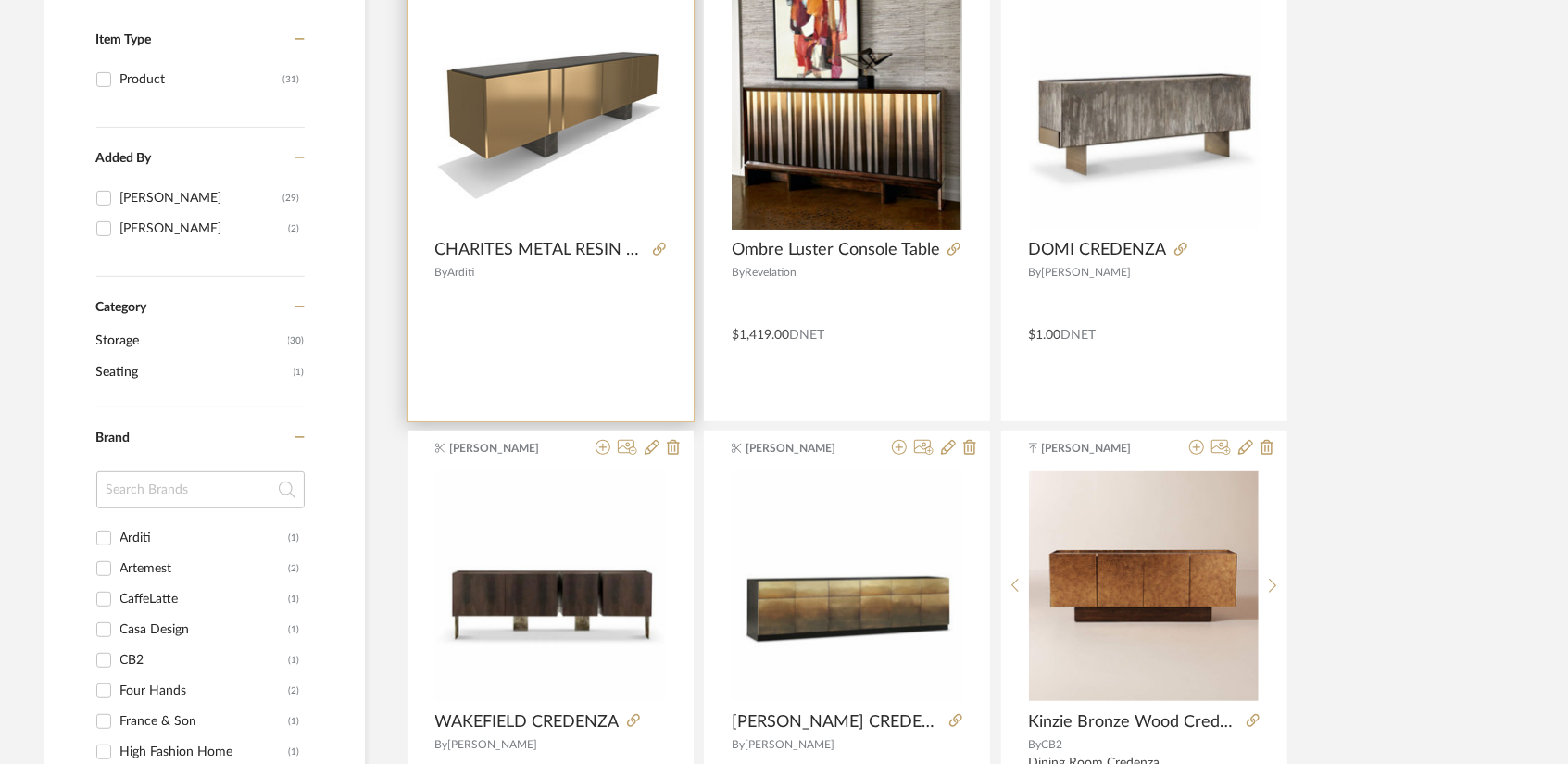
scroll to position [370, 0]
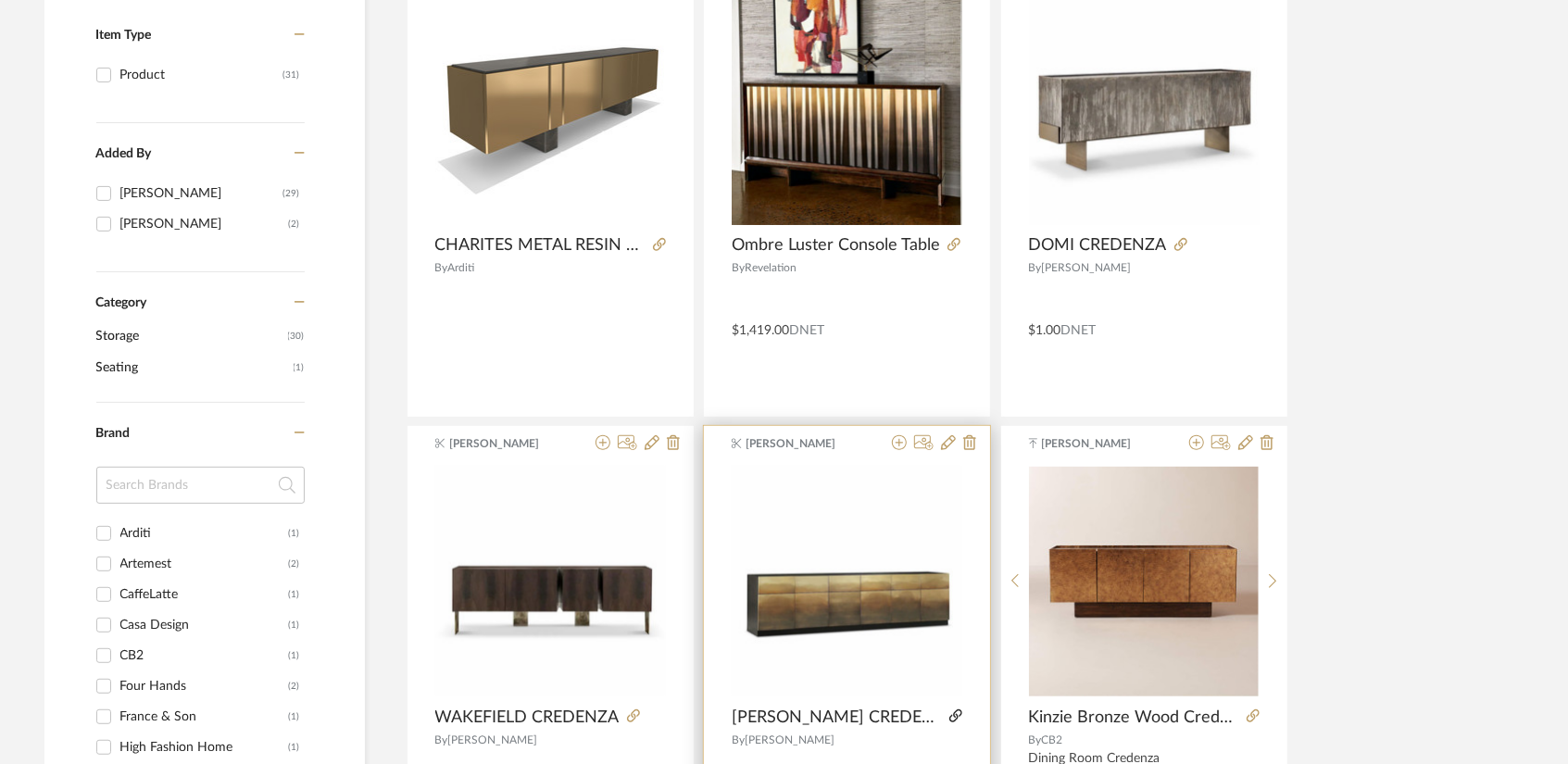
click at [949, 715] on icon at bounding box center [956, 716] width 13 height 13
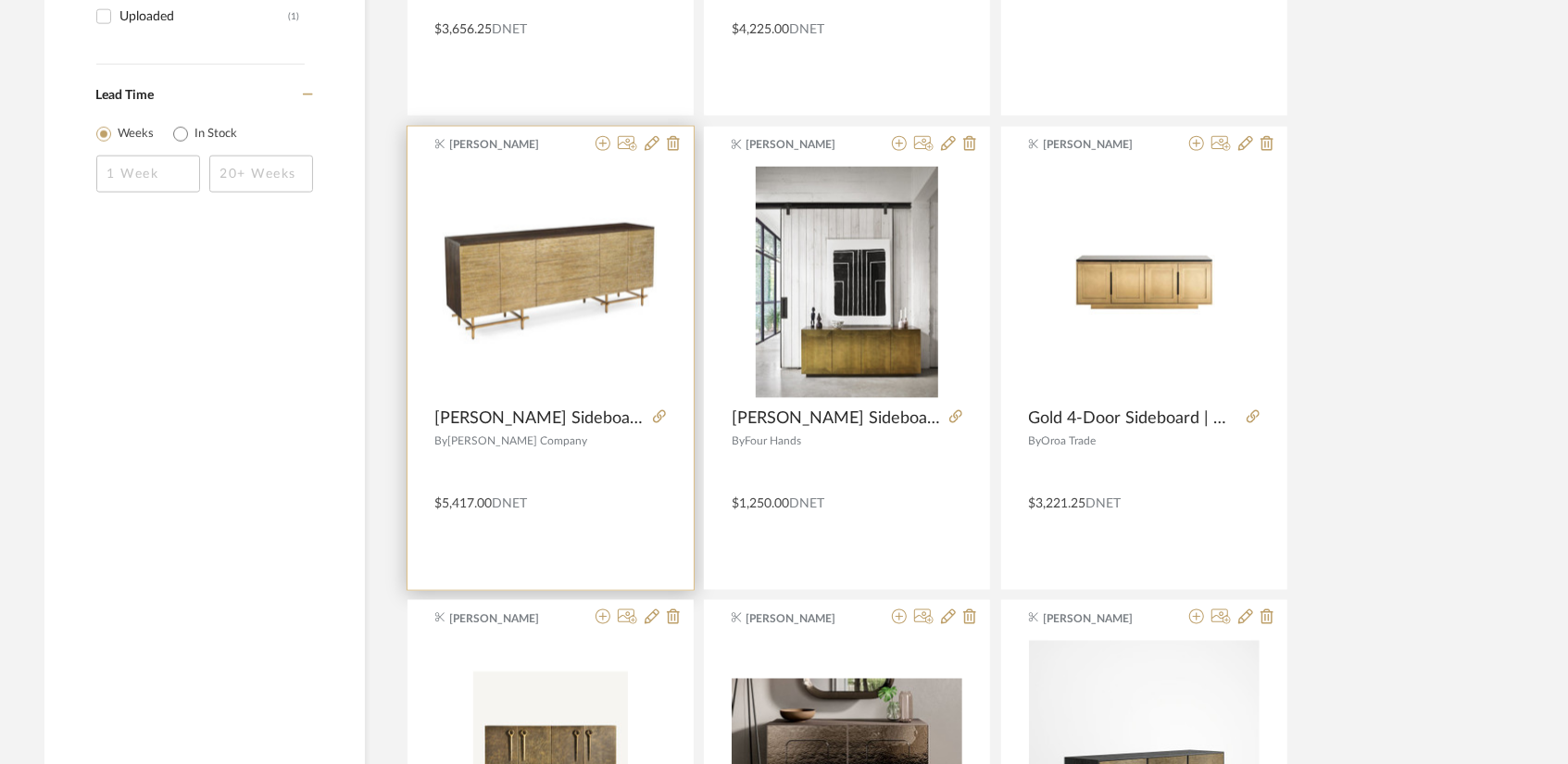
scroll to position [1668, 0]
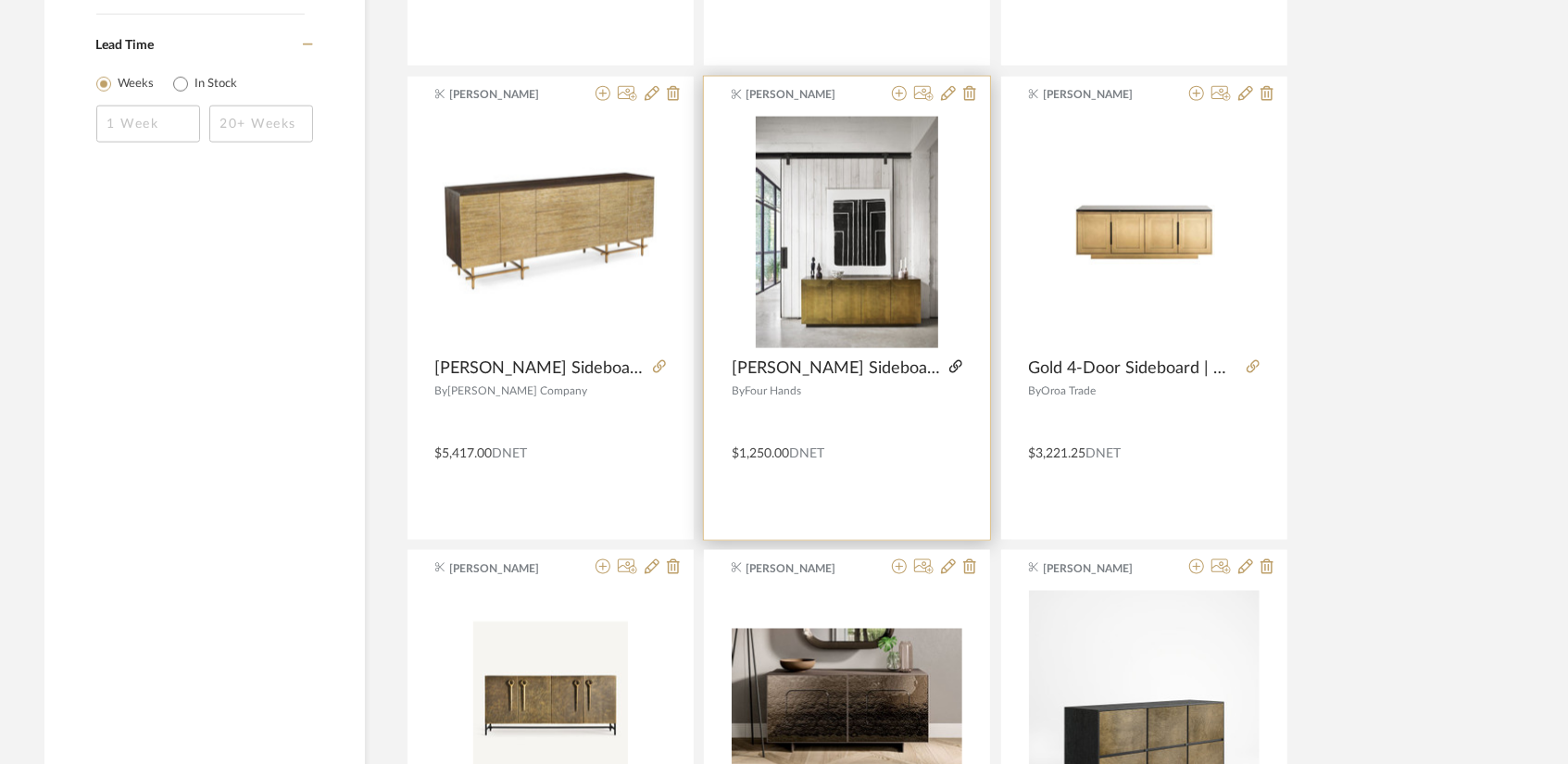
click at [949, 367] on icon at bounding box center [956, 367] width 13 height 13
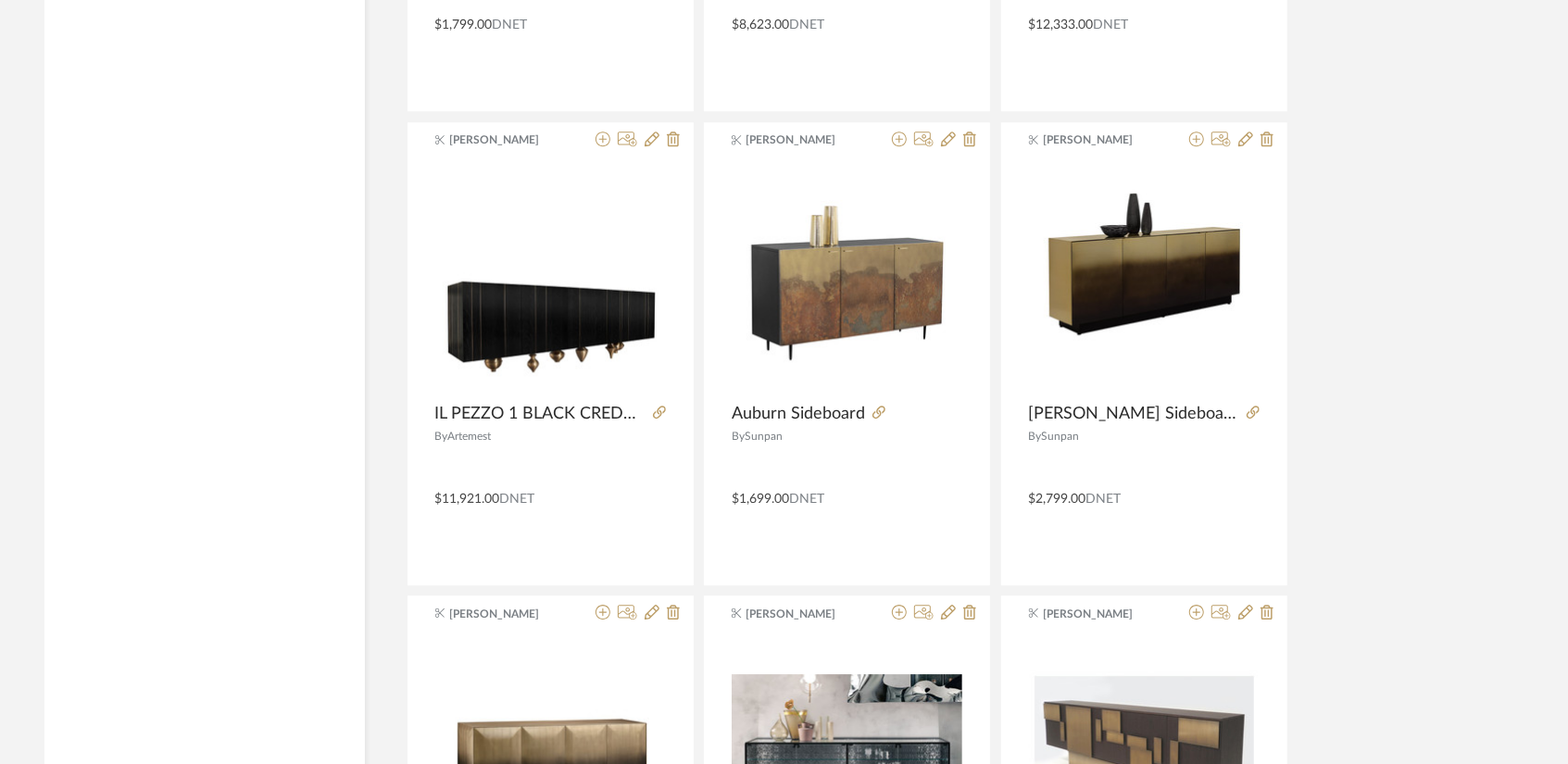
scroll to position [3520, 0]
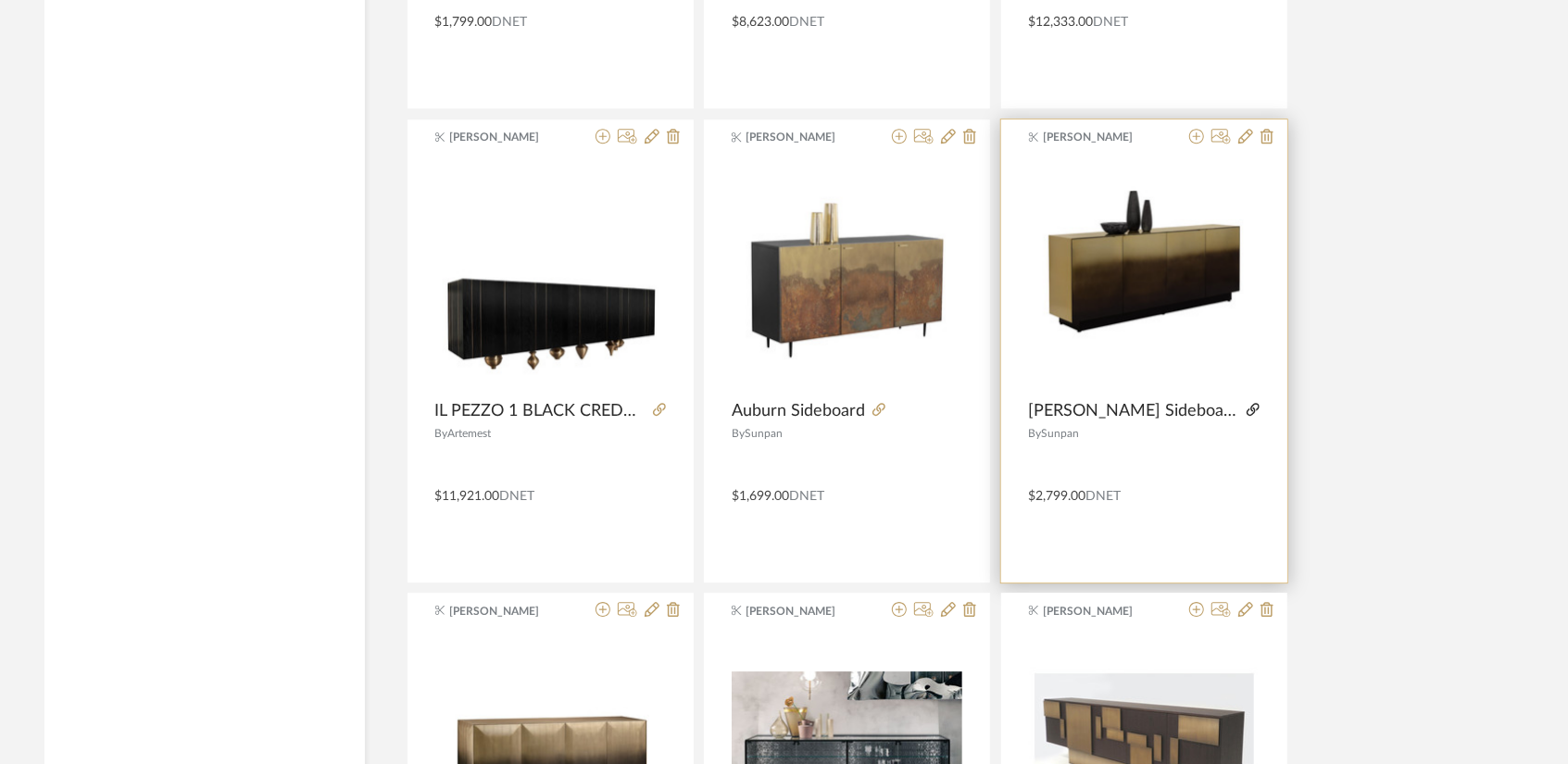
click at [1247, 405] on icon at bounding box center [1253, 410] width 13 height 13
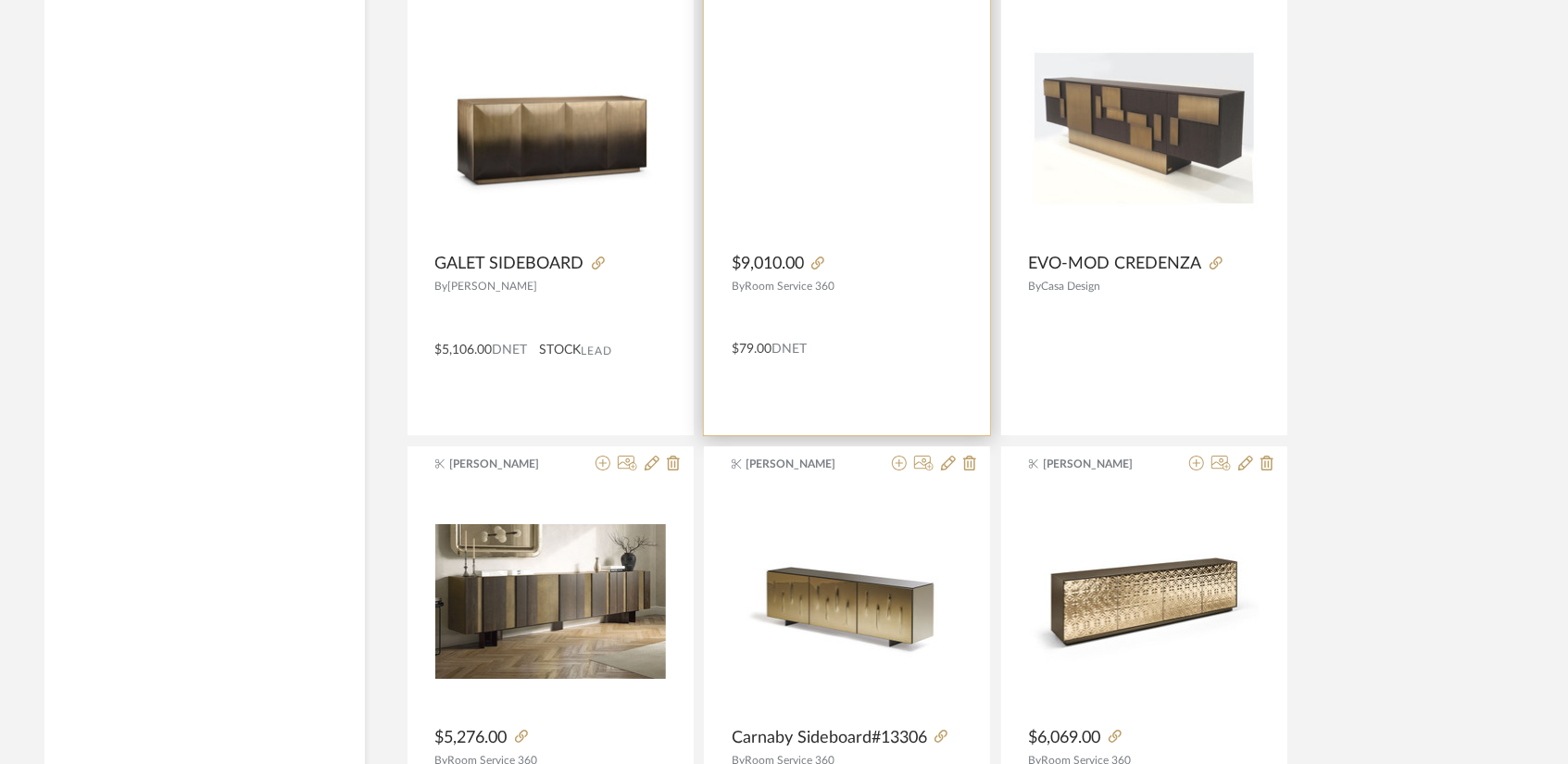
scroll to position [4261, 0]
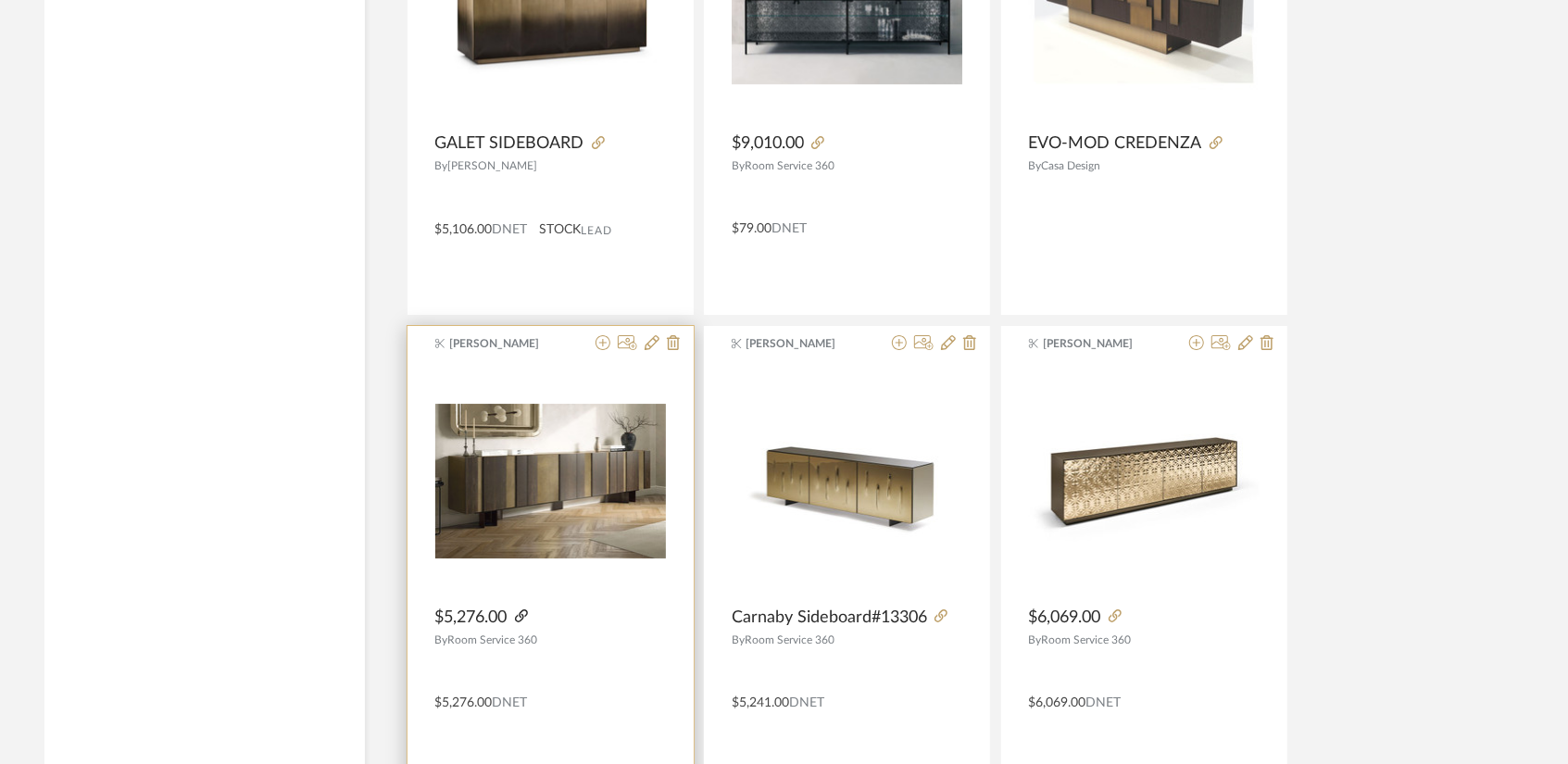
click at [525, 610] on icon at bounding box center [521, 616] width 13 height 13
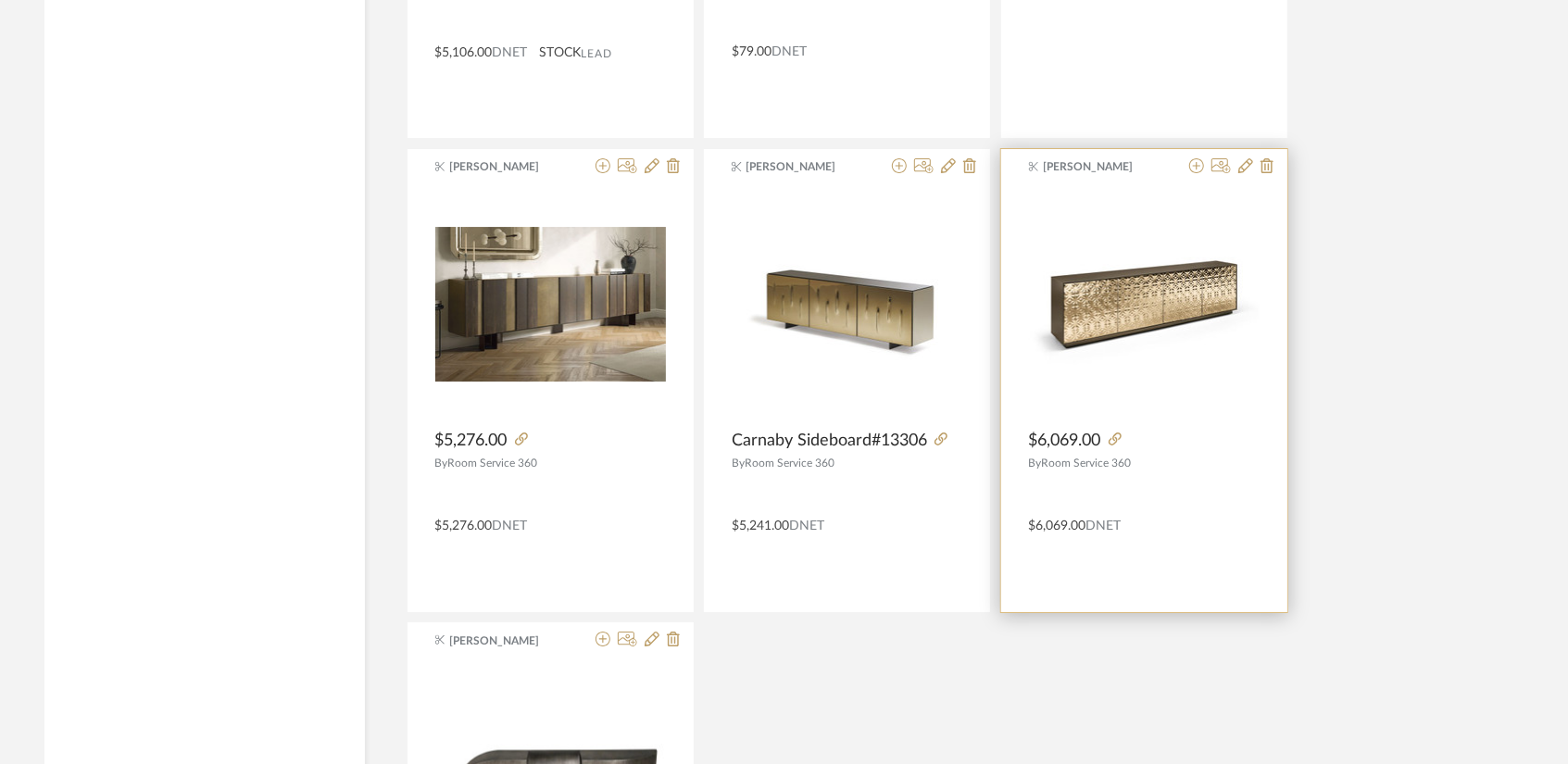
scroll to position [4446, 0]
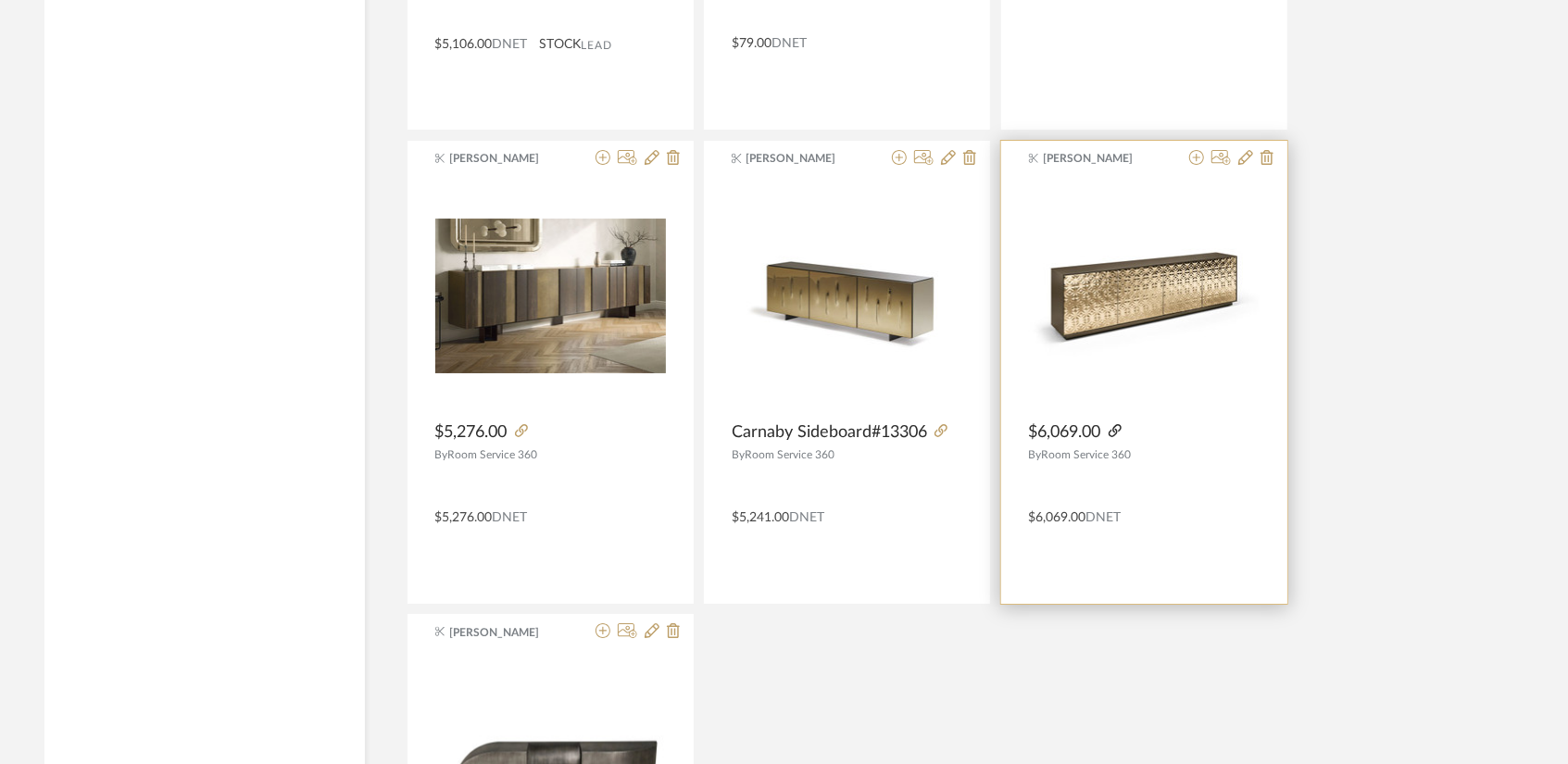
click at [1115, 425] on icon at bounding box center [1115, 431] width 13 height 13
